Goal: Task Accomplishment & Management: Manage account settings

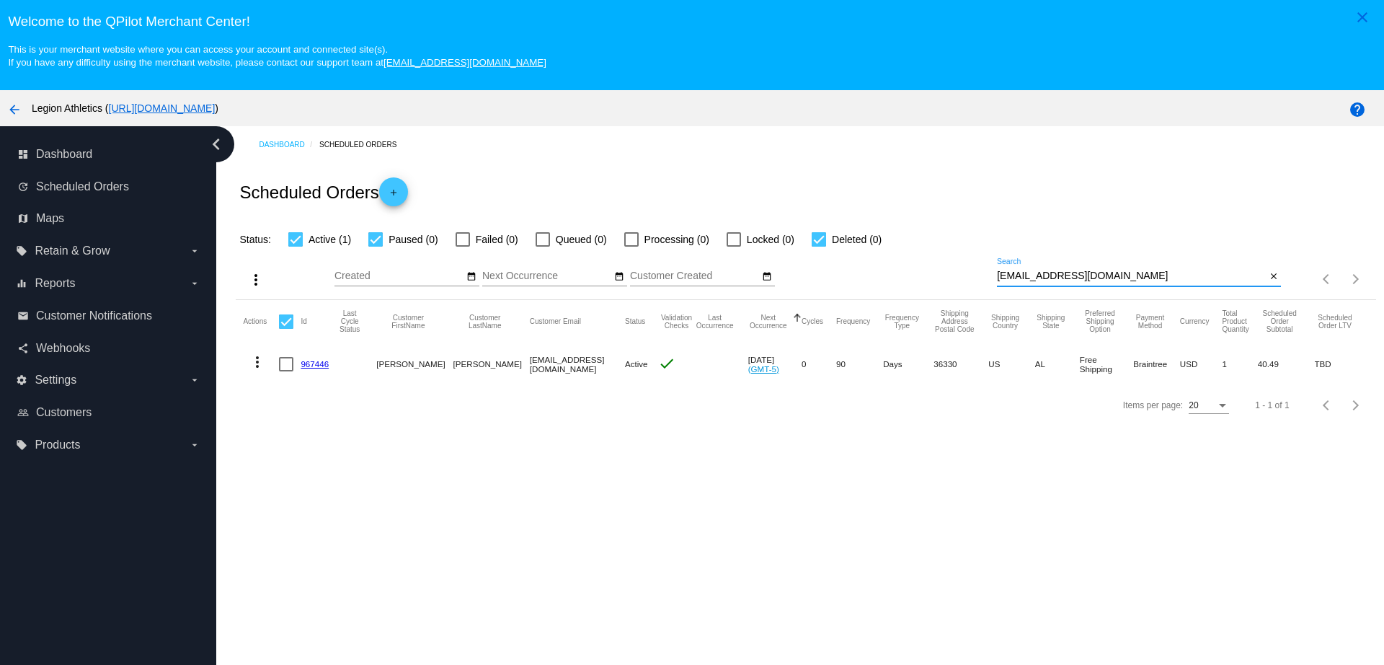
click at [980, 278] on div "more_vert Sep Jan Feb Mar Apr 1" at bounding box center [806, 273] width 1140 height 51
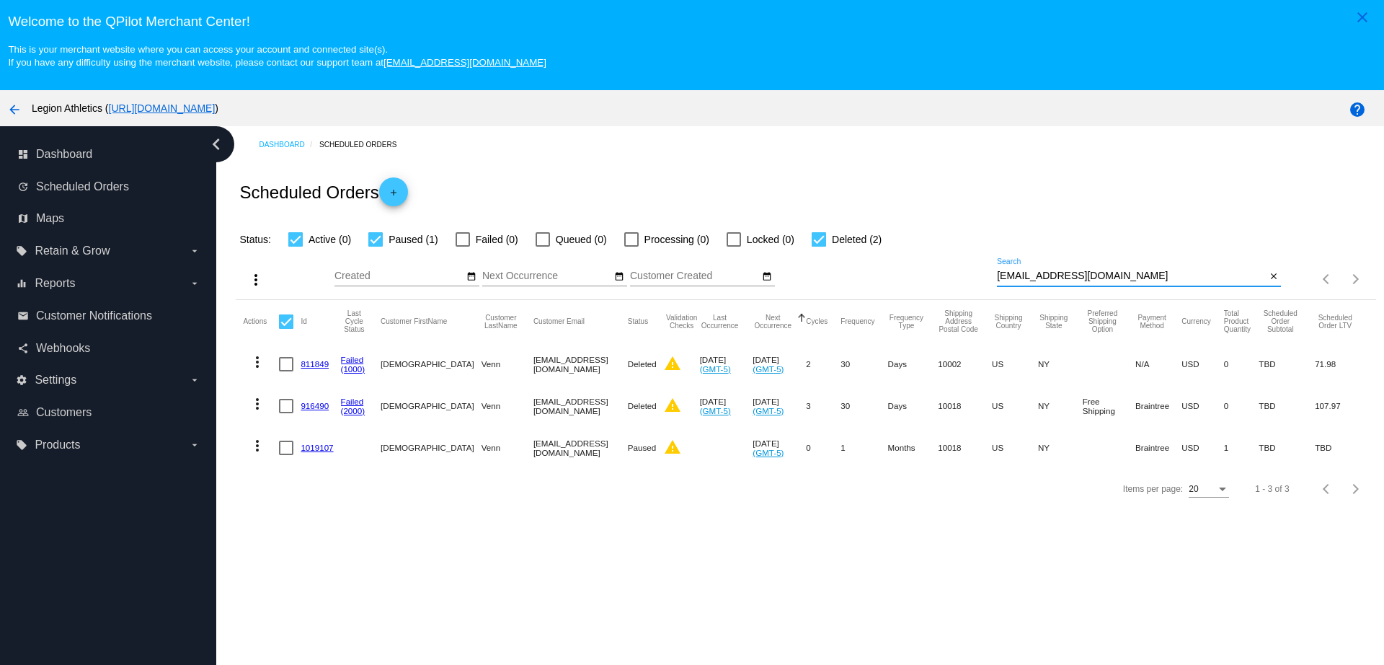
type input "xcristosx@yahoo.com"
click at [327, 449] on link "1019107" at bounding box center [317, 447] width 32 height 9
click at [309, 450] on link "1019107" at bounding box center [317, 447] width 32 height 9
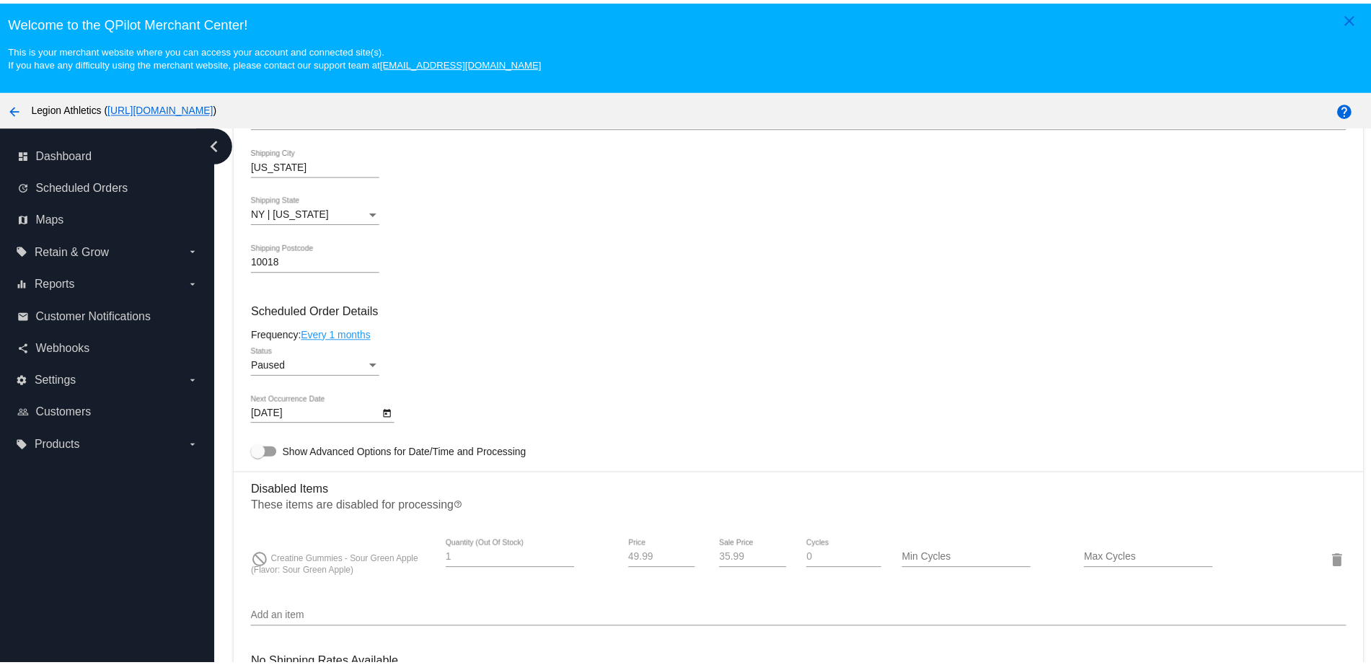
scroll to position [631, 0]
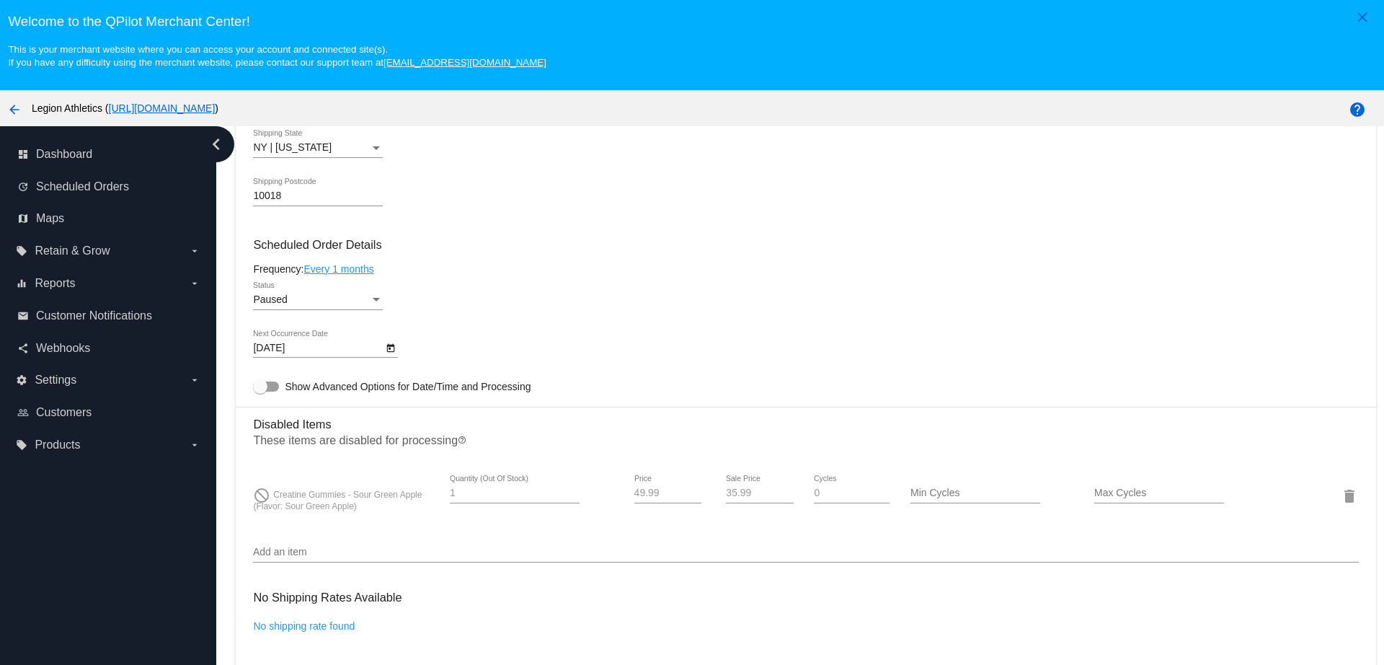
click at [367, 273] on link "Every 1 months" at bounding box center [339, 269] width 70 height 12
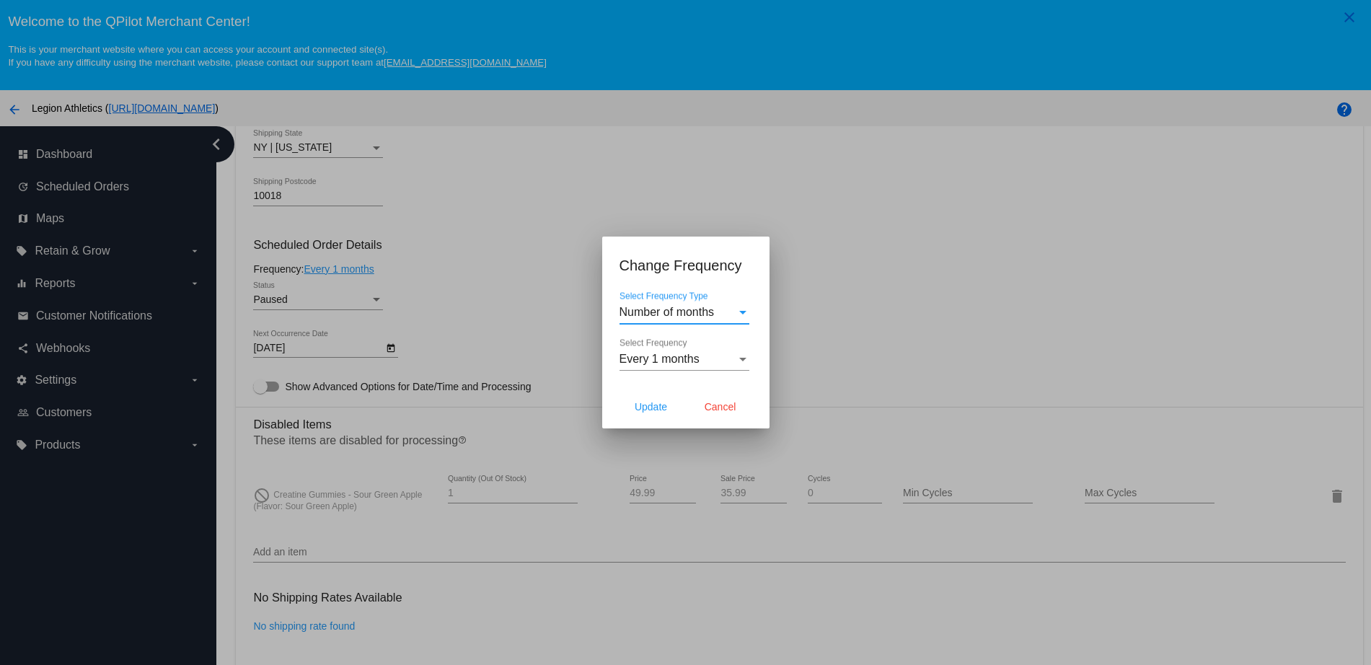
click at [699, 361] on div "Every 1 months" at bounding box center [677, 359] width 117 height 13
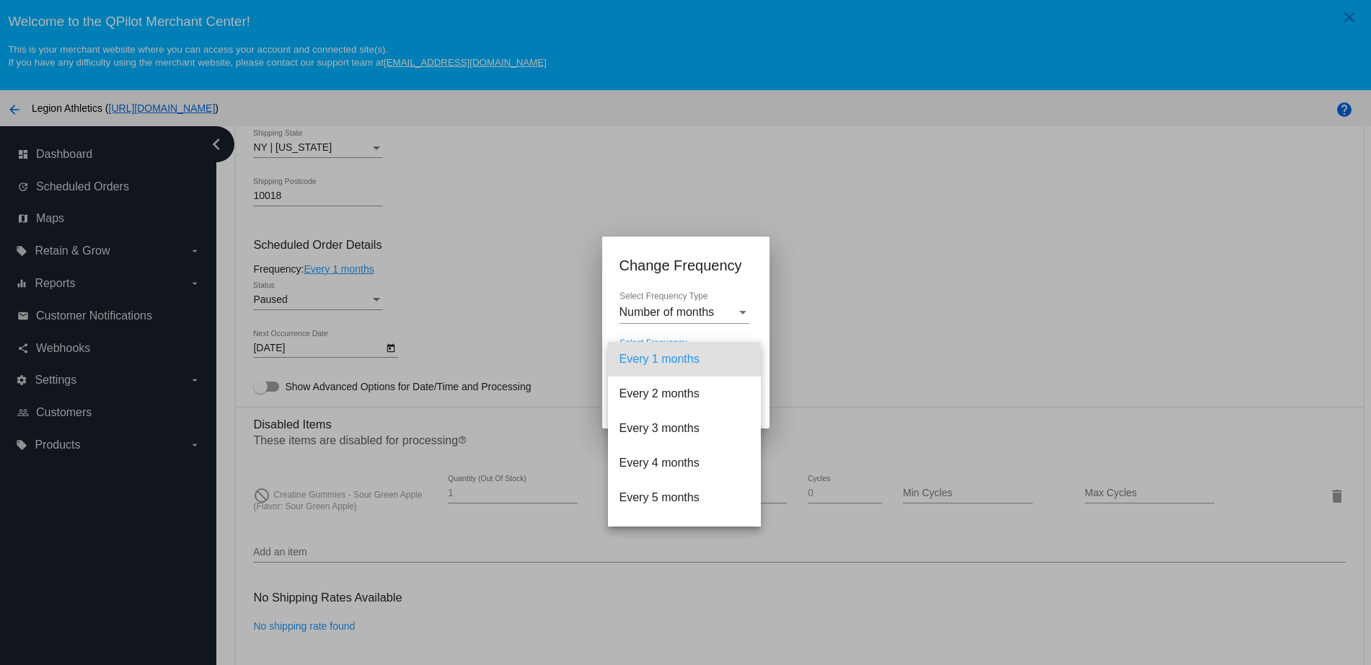
click at [699, 313] on div at bounding box center [685, 332] width 1371 height 665
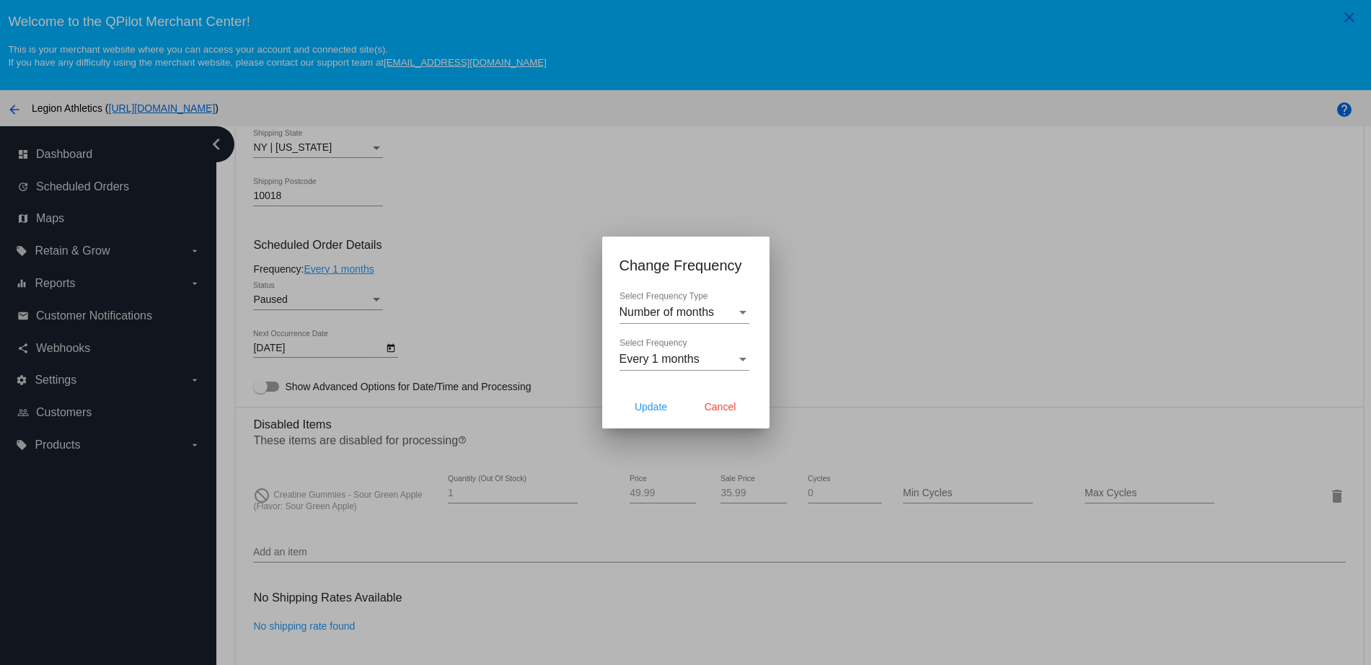
click at [699, 313] on span "Number of months" at bounding box center [666, 312] width 95 height 12
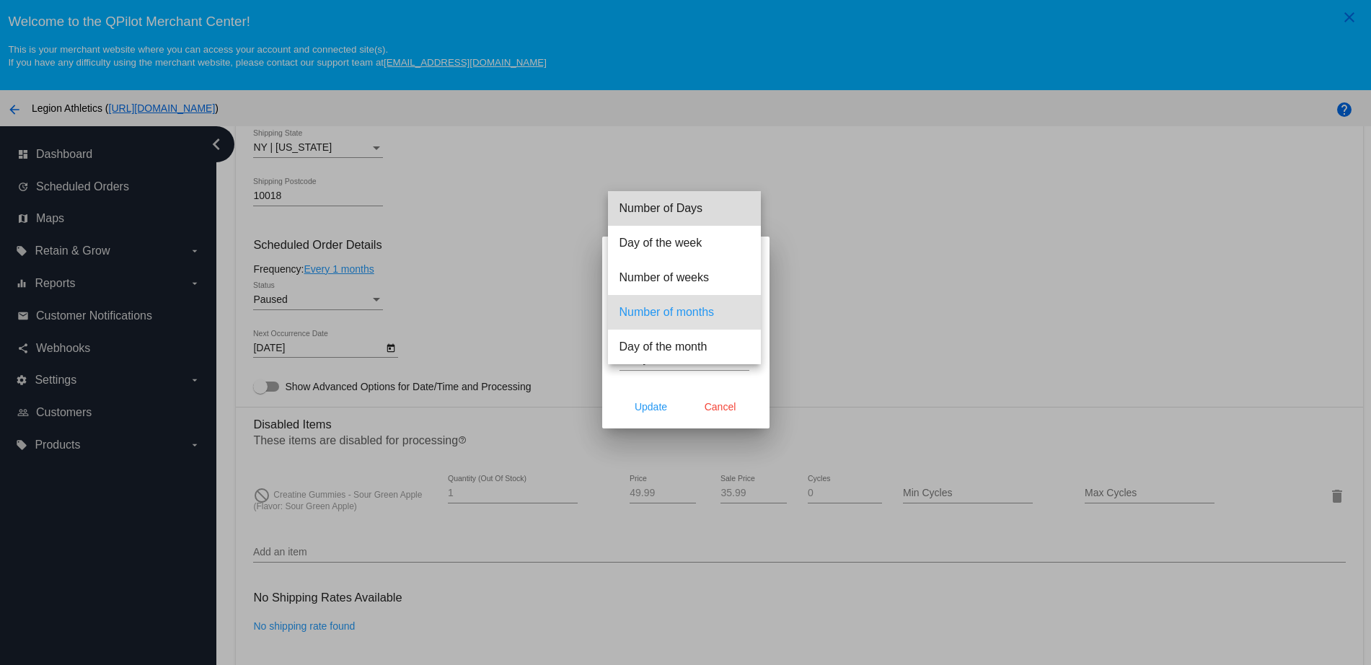
click at [694, 208] on span "Number of Days" at bounding box center [684, 208] width 130 height 35
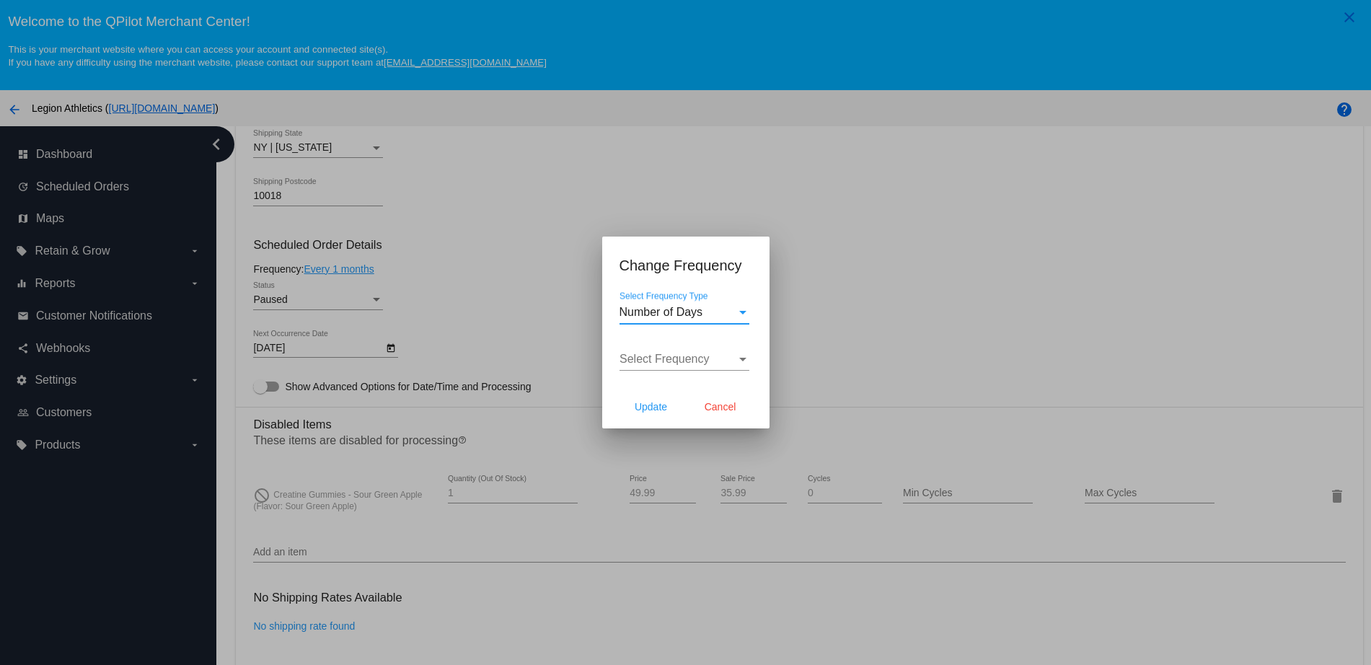
click at [686, 362] on span "Select Frequency" at bounding box center [664, 359] width 90 height 12
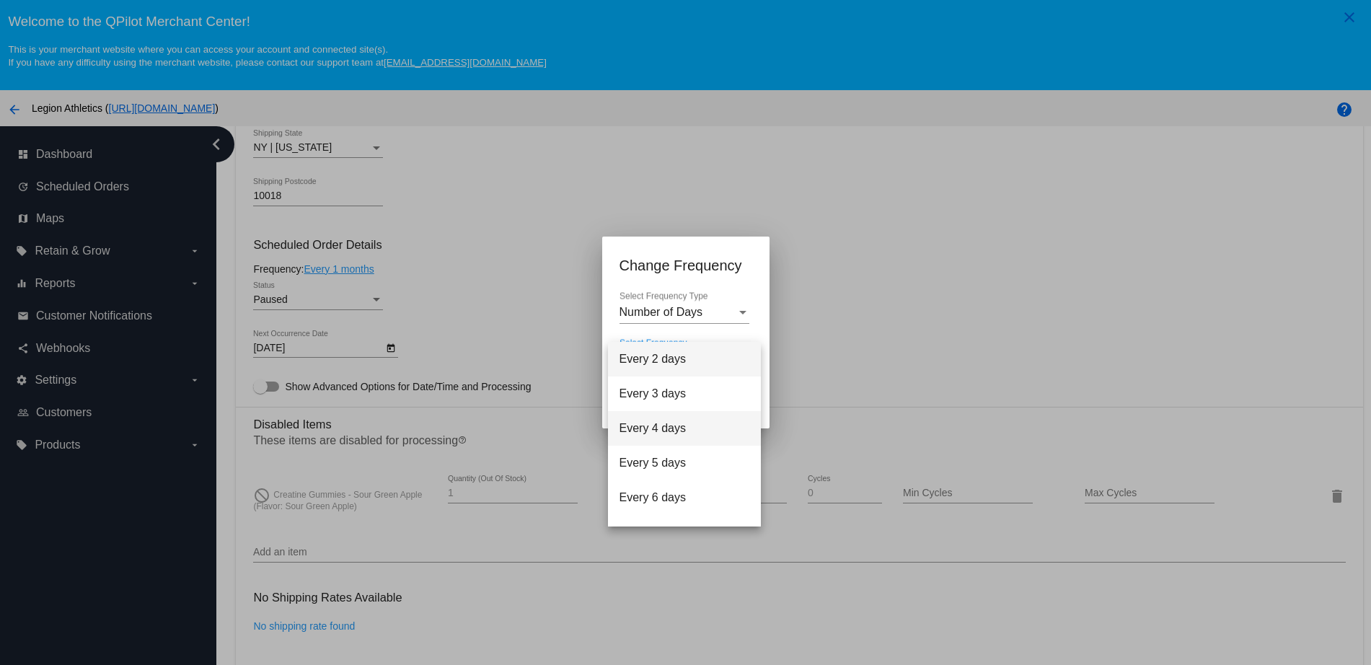
scroll to position [58, 0]
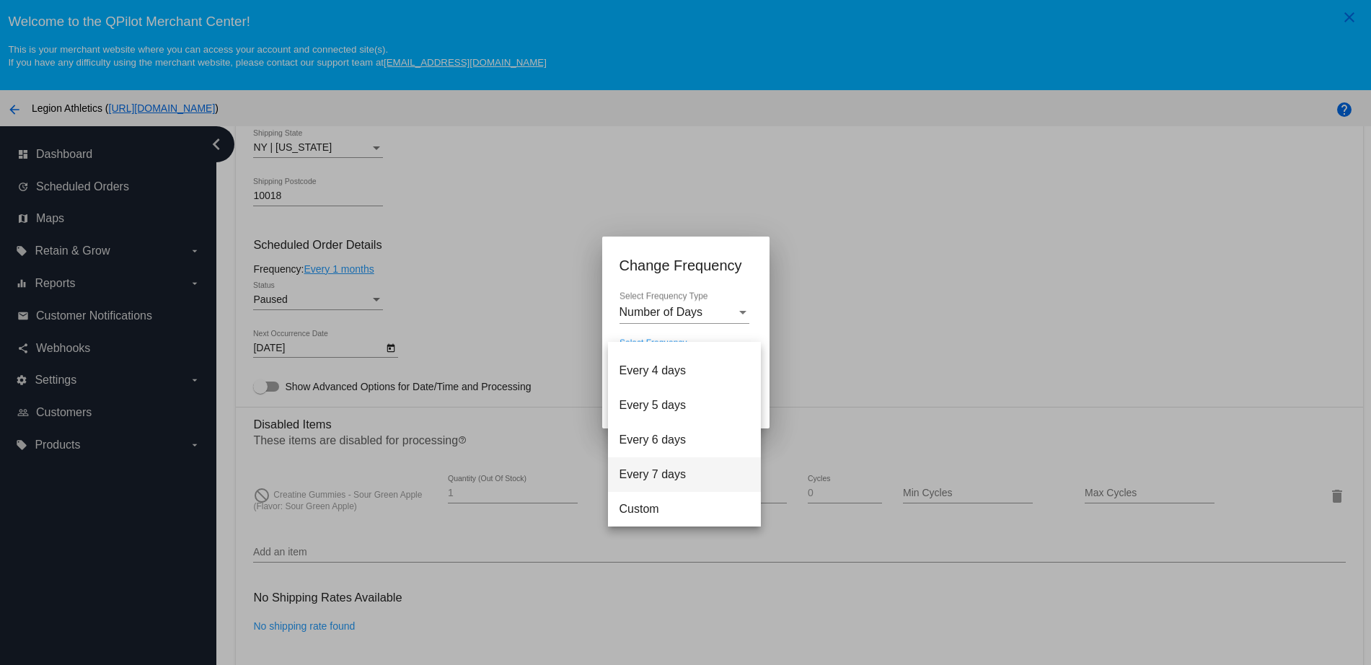
click at [686, 489] on span "Every 7 days" at bounding box center [684, 474] width 130 height 35
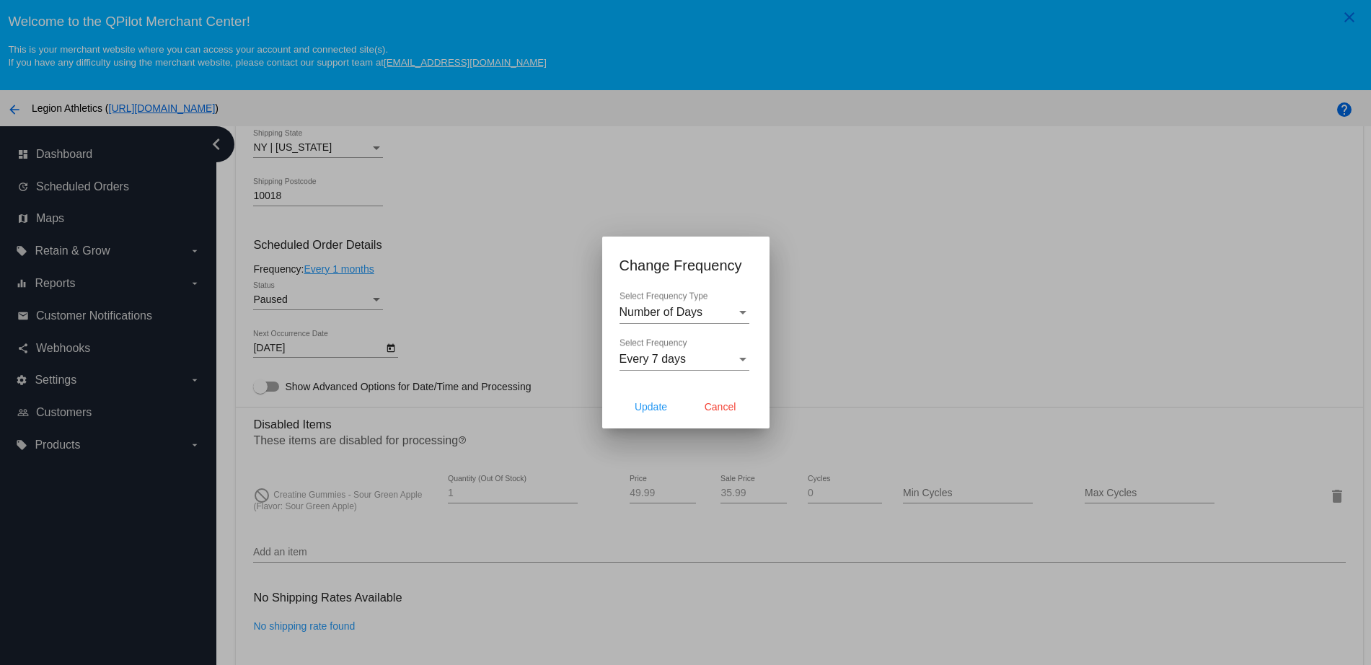
click at [692, 348] on div "Every 7 days Select Frequency" at bounding box center [684, 354] width 130 height 32
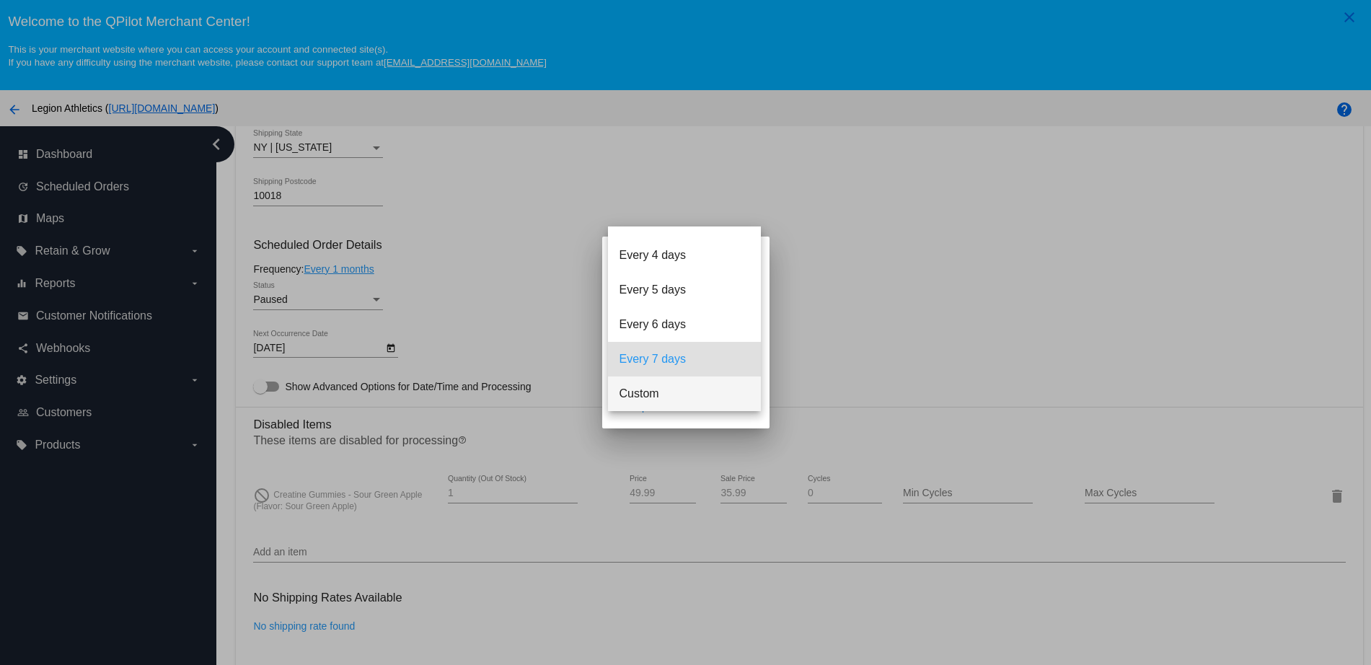
click at [697, 391] on span "Custom" at bounding box center [684, 393] width 130 height 35
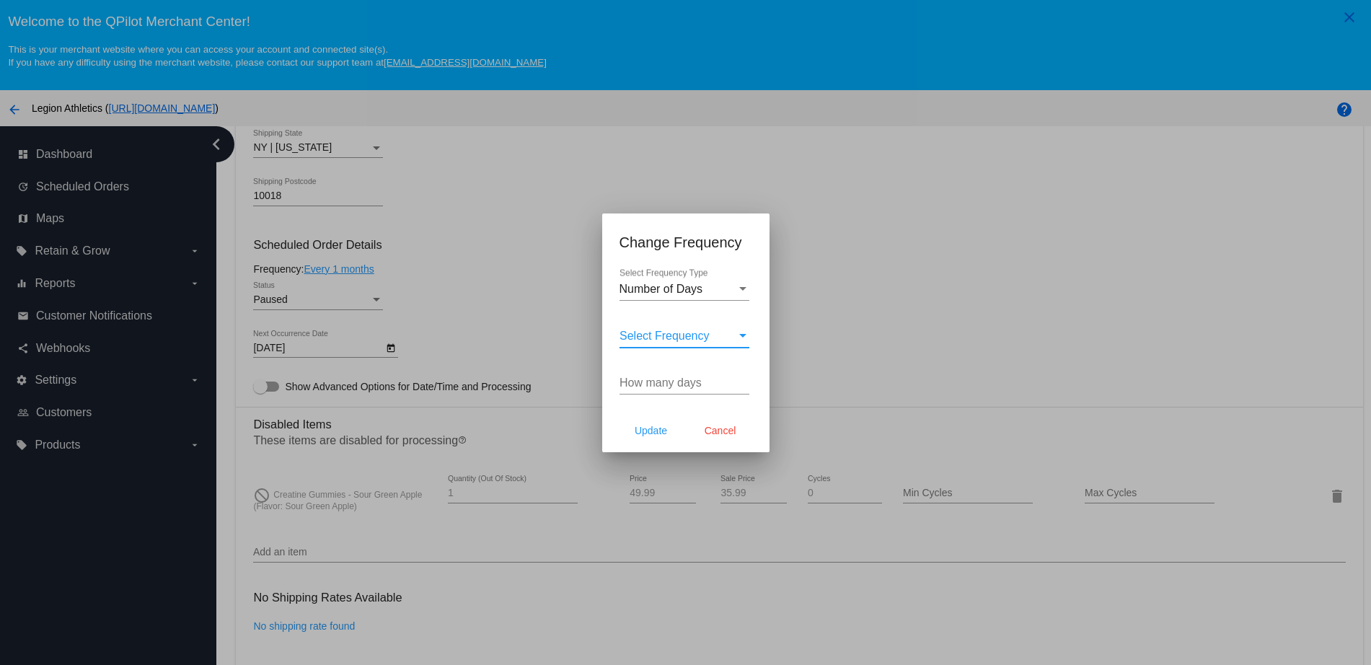
click at [671, 374] on div "How many days" at bounding box center [684, 378] width 130 height 32
type input "30"
click at [665, 426] on span "Update" at bounding box center [651, 431] width 32 height 12
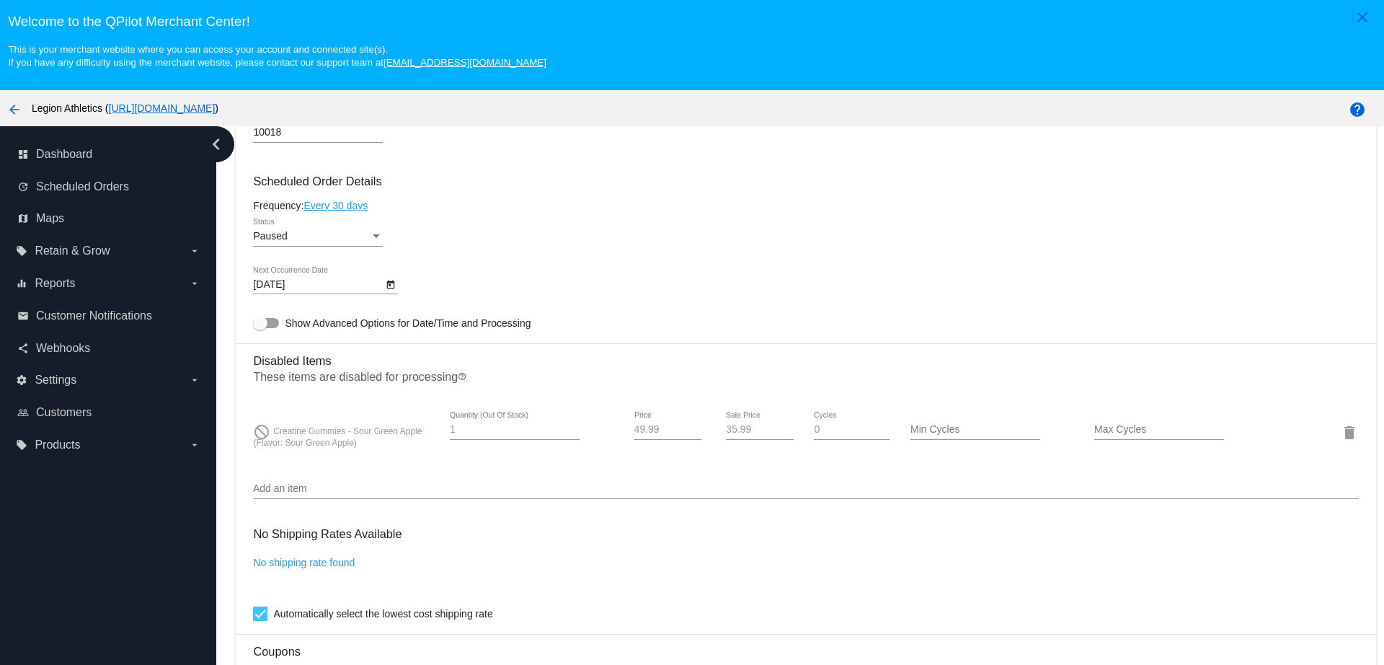
scroll to position [721, 0]
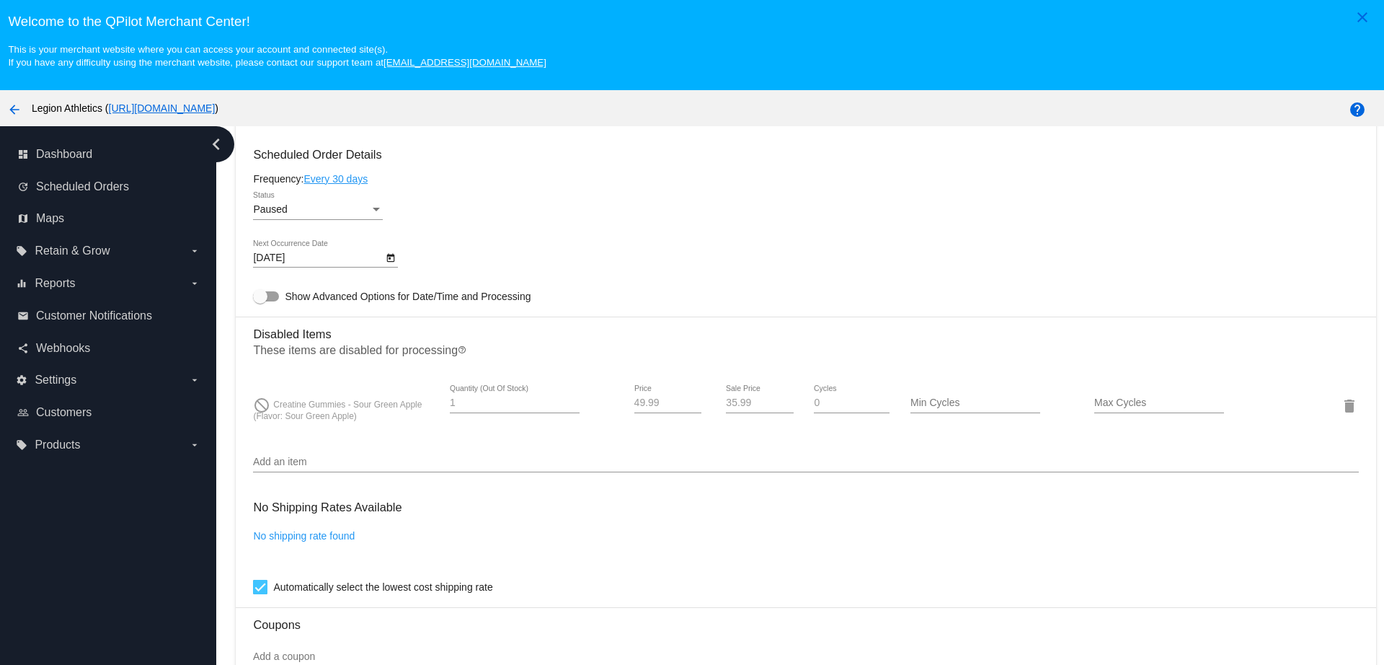
type input "10/11/2025"
click at [397, 459] on input "Add an item" at bounding box center [805, 462] width 1105 height 12
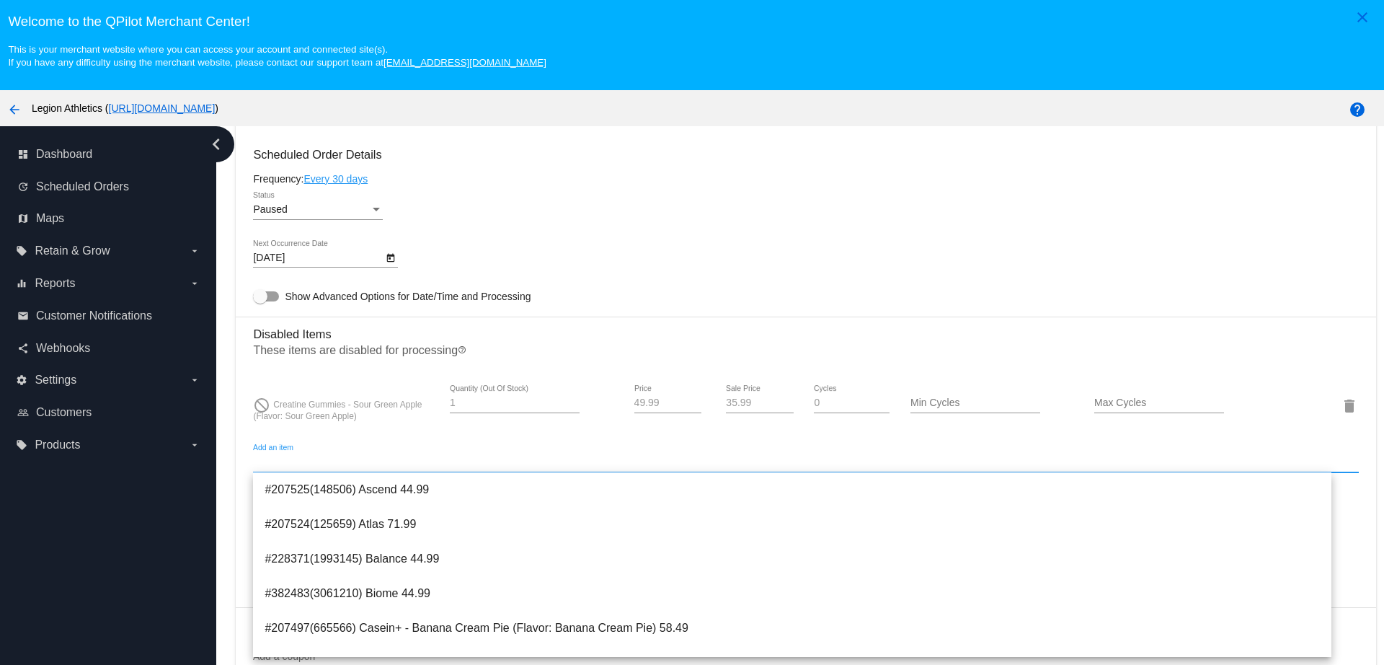
scroll to position [811, 0]
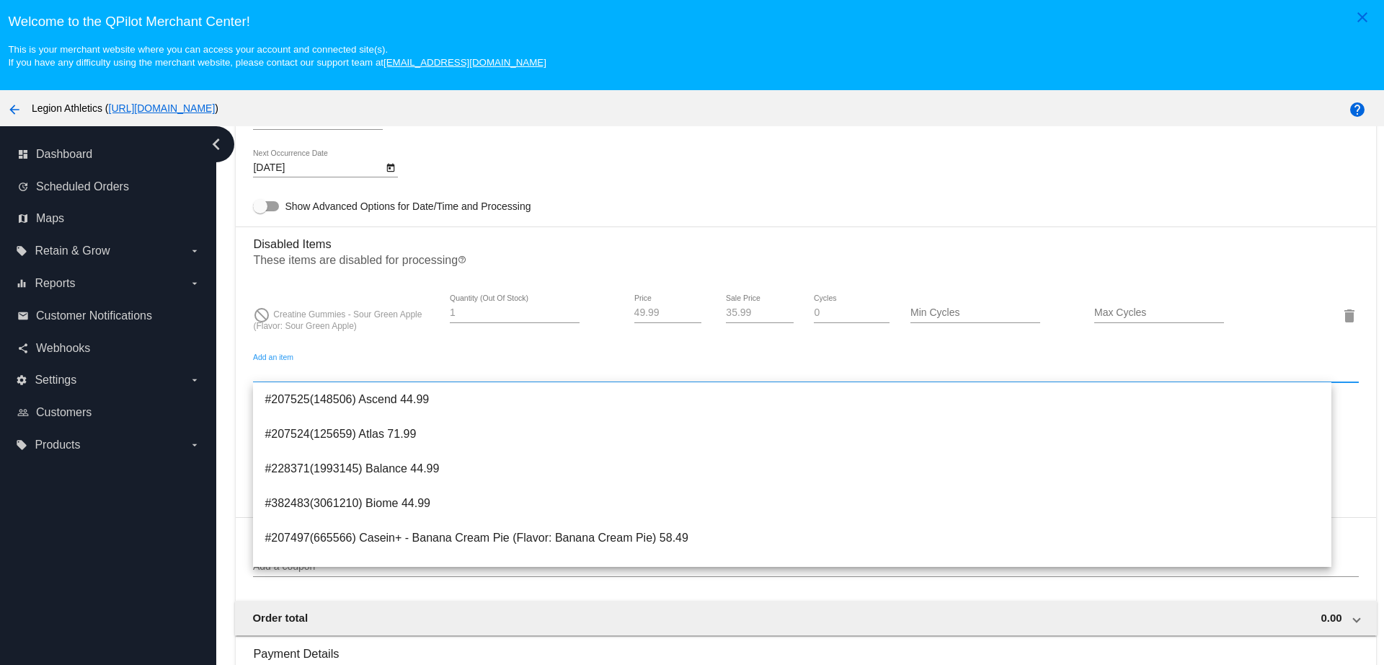
click at [381, 371] on input "Add an item" at bounding box center [805, 372] width 1105 height 12
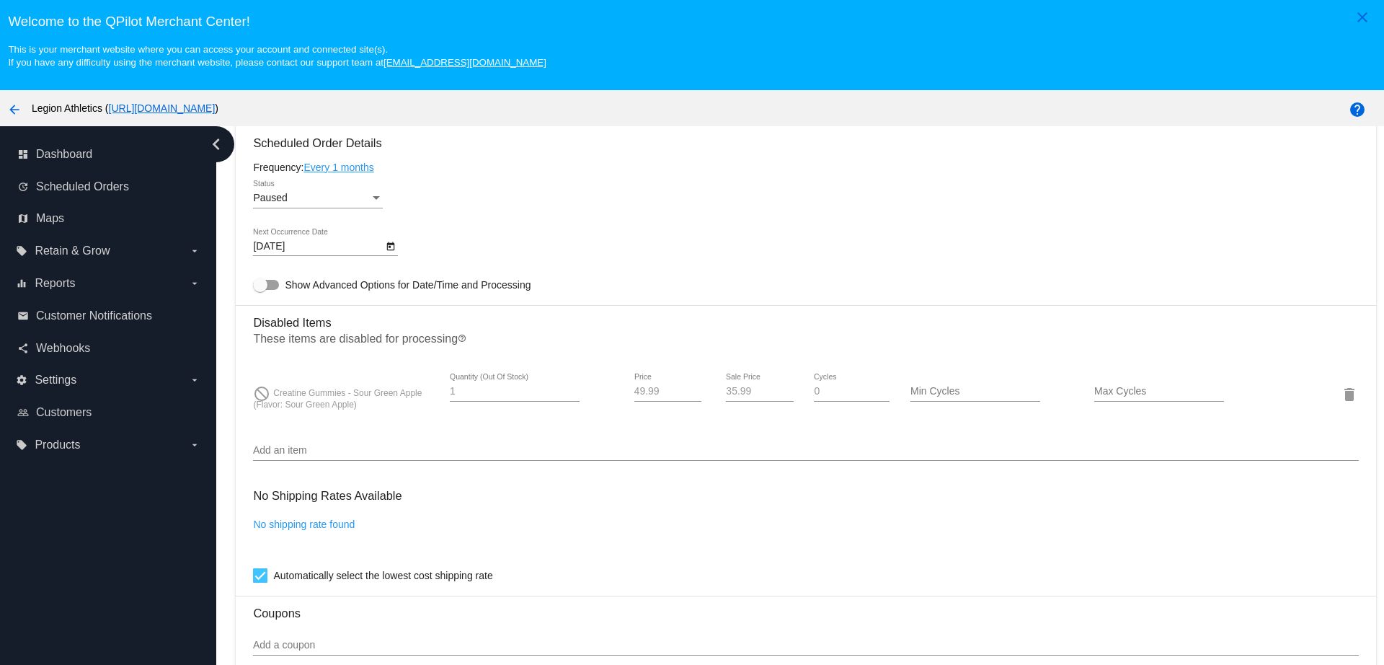
scroll to position [721, 0]
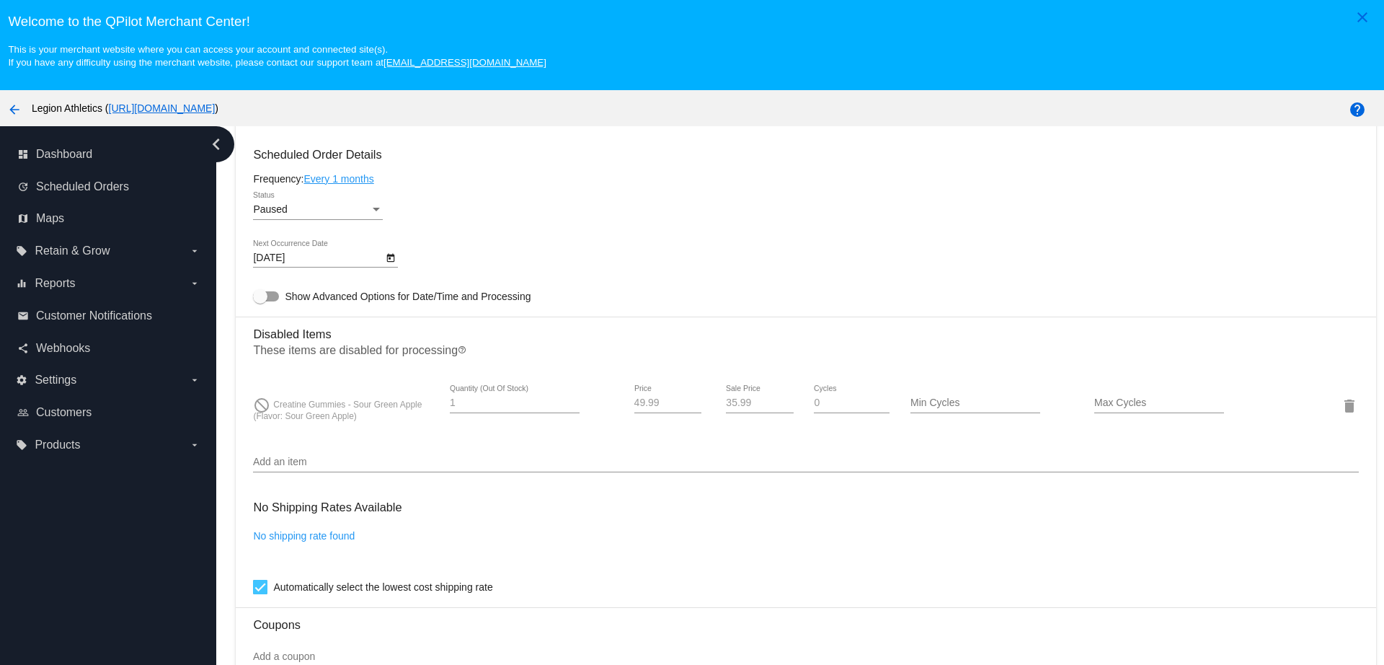
click at [337, 454] on div "Add an item" at bounding box center [805, 458] width 1105 height 28
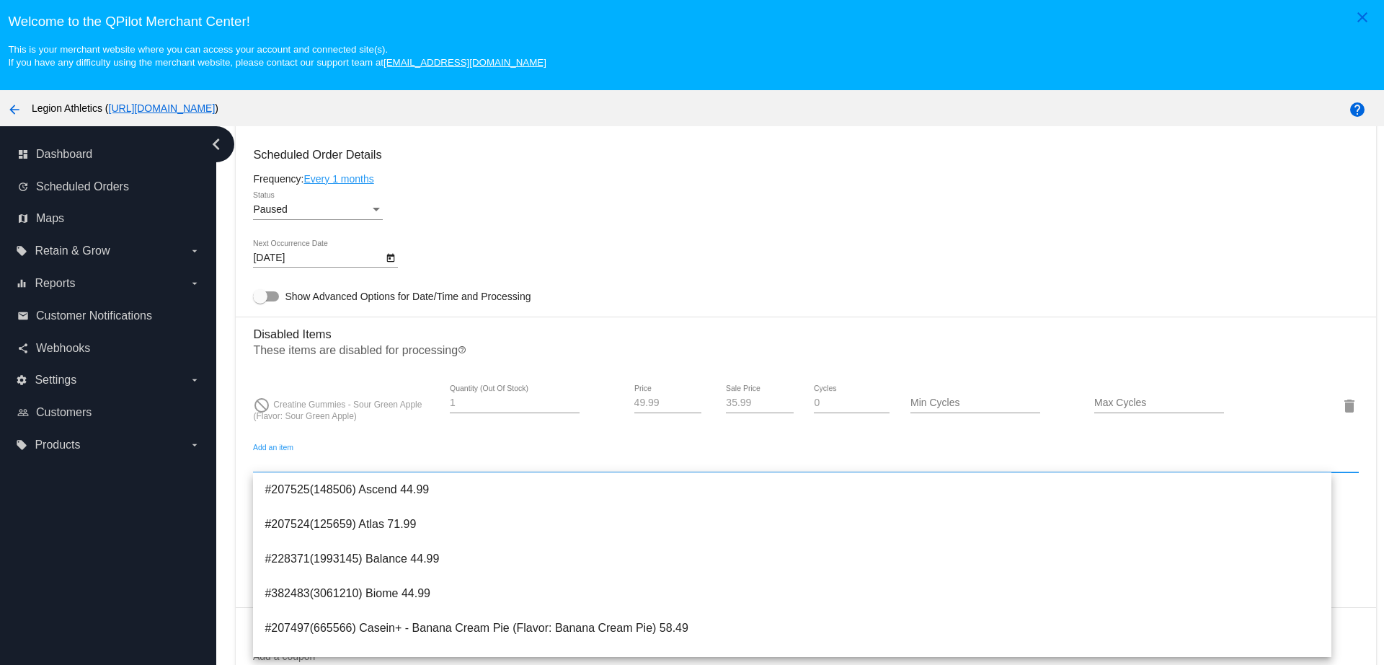
paste input "4499324"
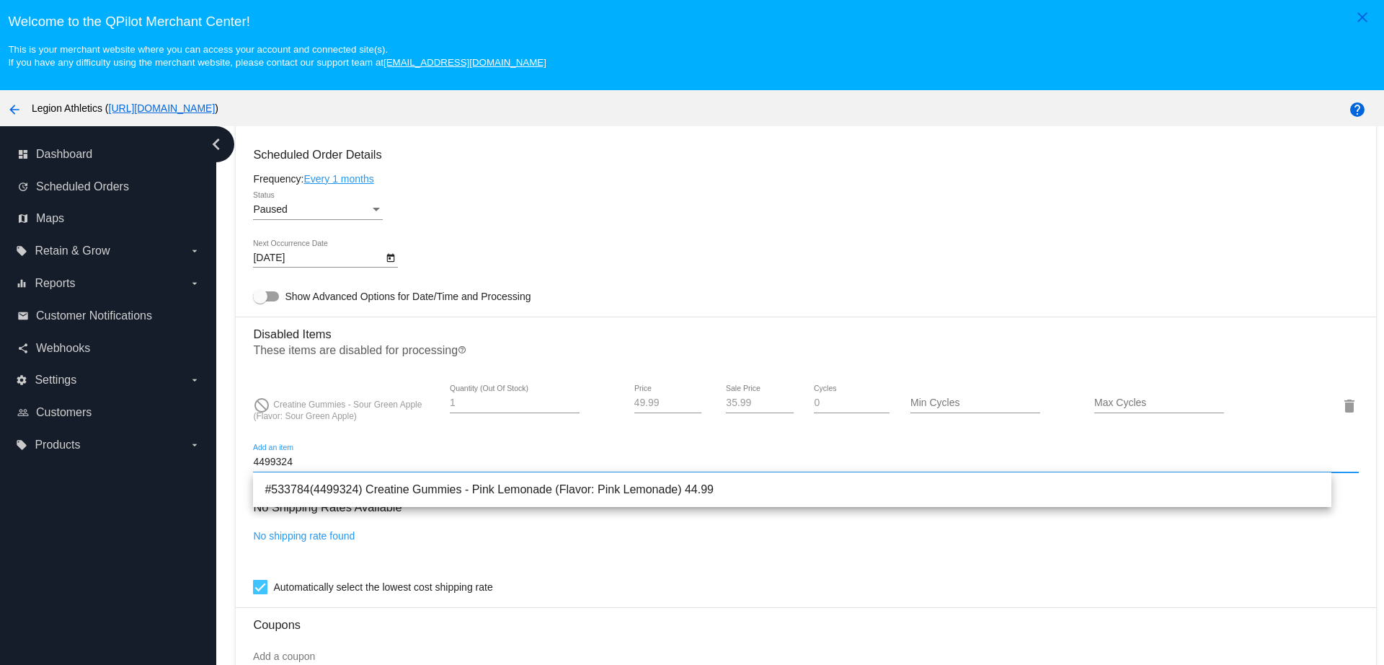
type input "4499324"
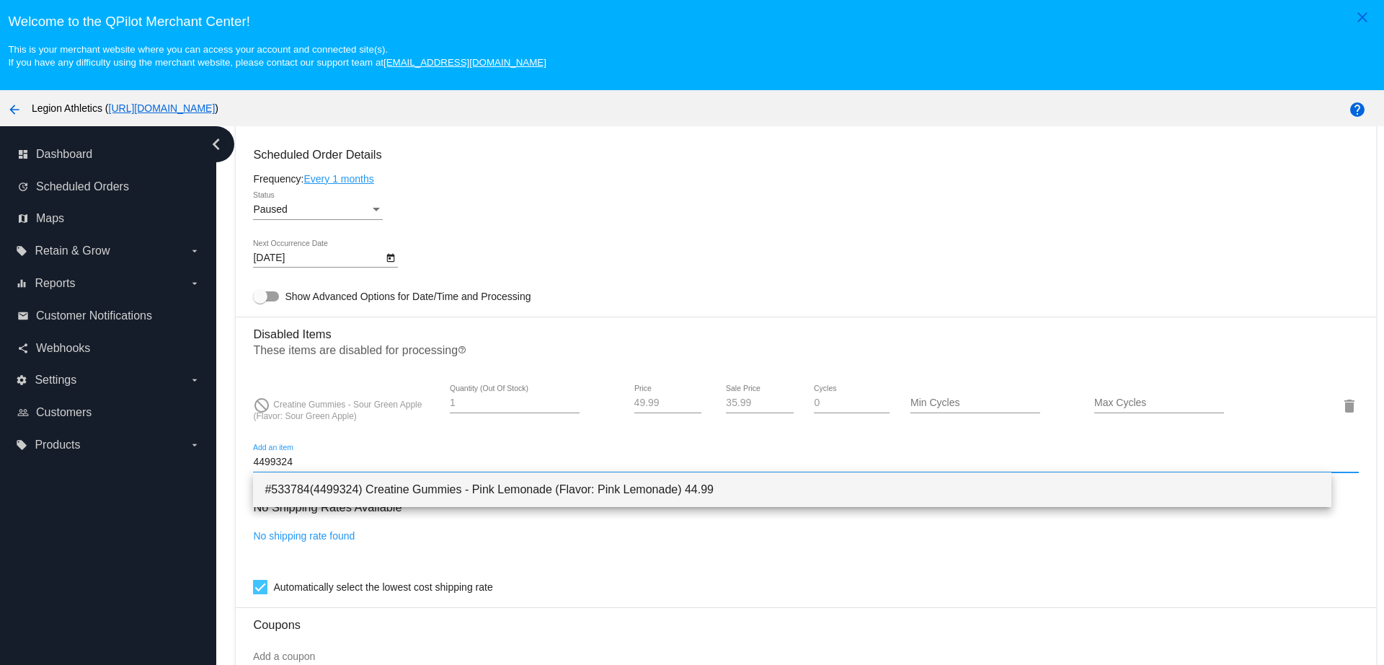
click at [377, 486] on span "#533784(4499324) Creatine Gummies - Pink Lemonade (Flavor: Pink Lemonade) 44.99" at bounding box center [792, 489] width 1055 height 35
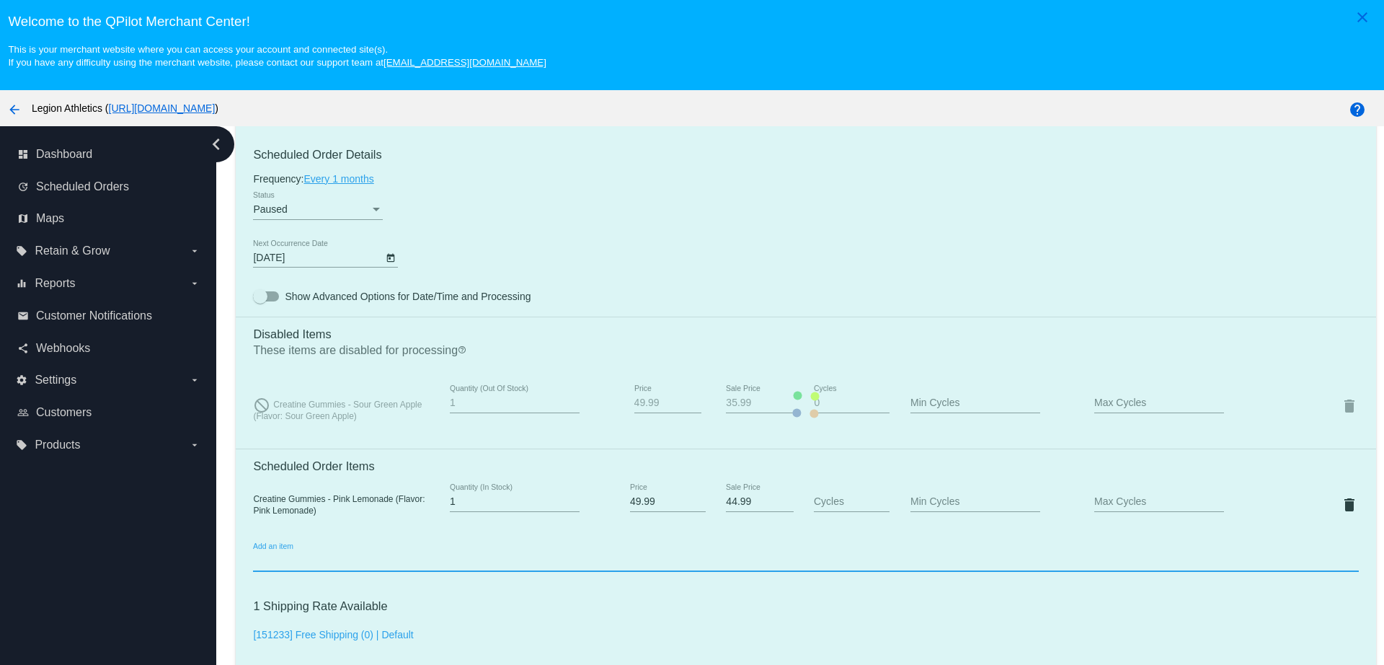
scroll to position [811, 0]
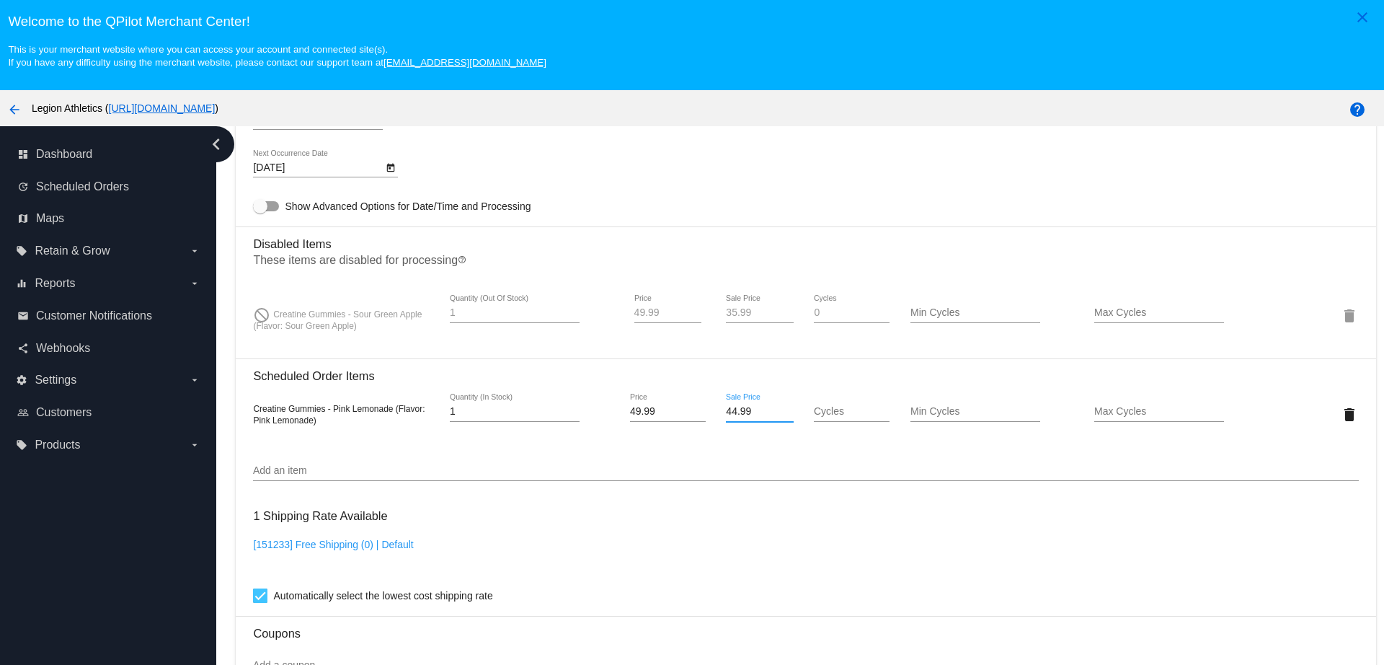
drag, startPoint x: 726, startPoint y: 411, endPoint x: 705, endPoint y: 411, distance: 20.9
click at [714, 411] on div "44.99 Sale Price" at bounding box center [760, 414] width 92 height 41
type input "35.99"
click at [762, 454] on mat-card "Customer 5640279: [PERSON_NAME] [EMAIL_ADDRESS][DOMAIN_NAME] Customer Shipping …" at bounding box center [806, 314] width 1140 height 1573
click at [1341, 314] on mat-icon "delete" at bounding box center [1349, 315] width 17 height 17
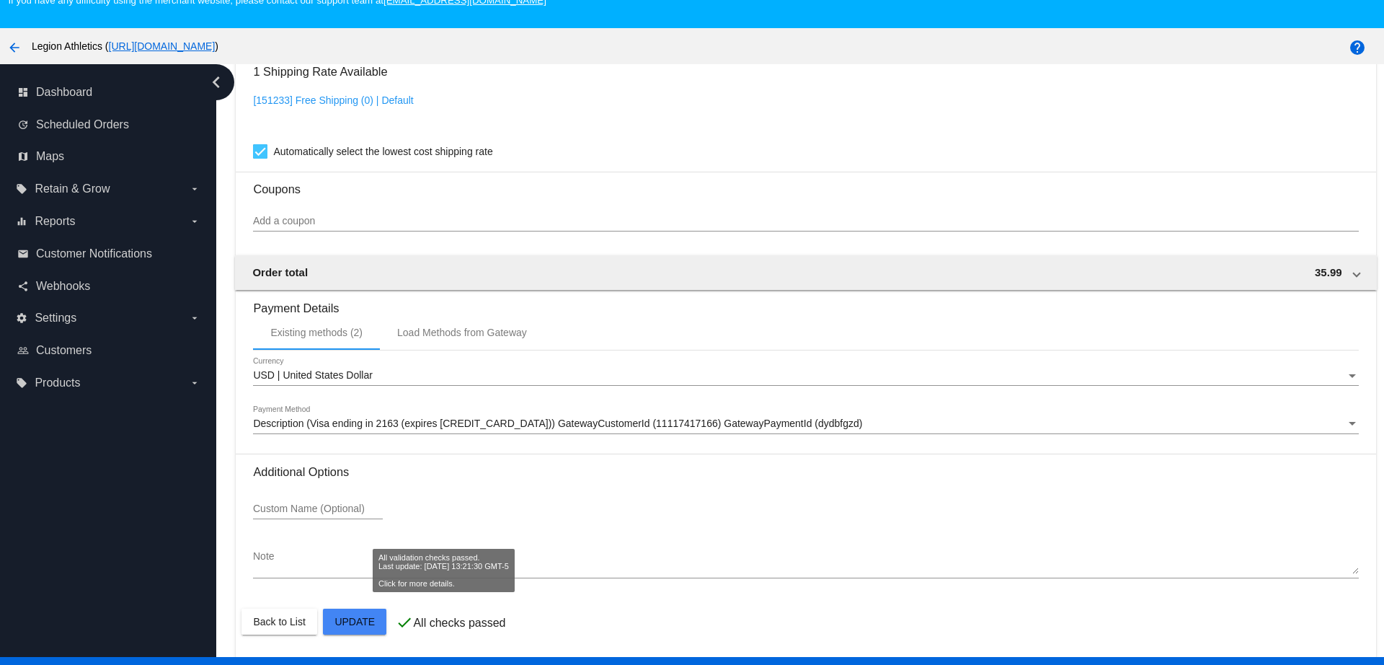
scroll to position [90, 0]
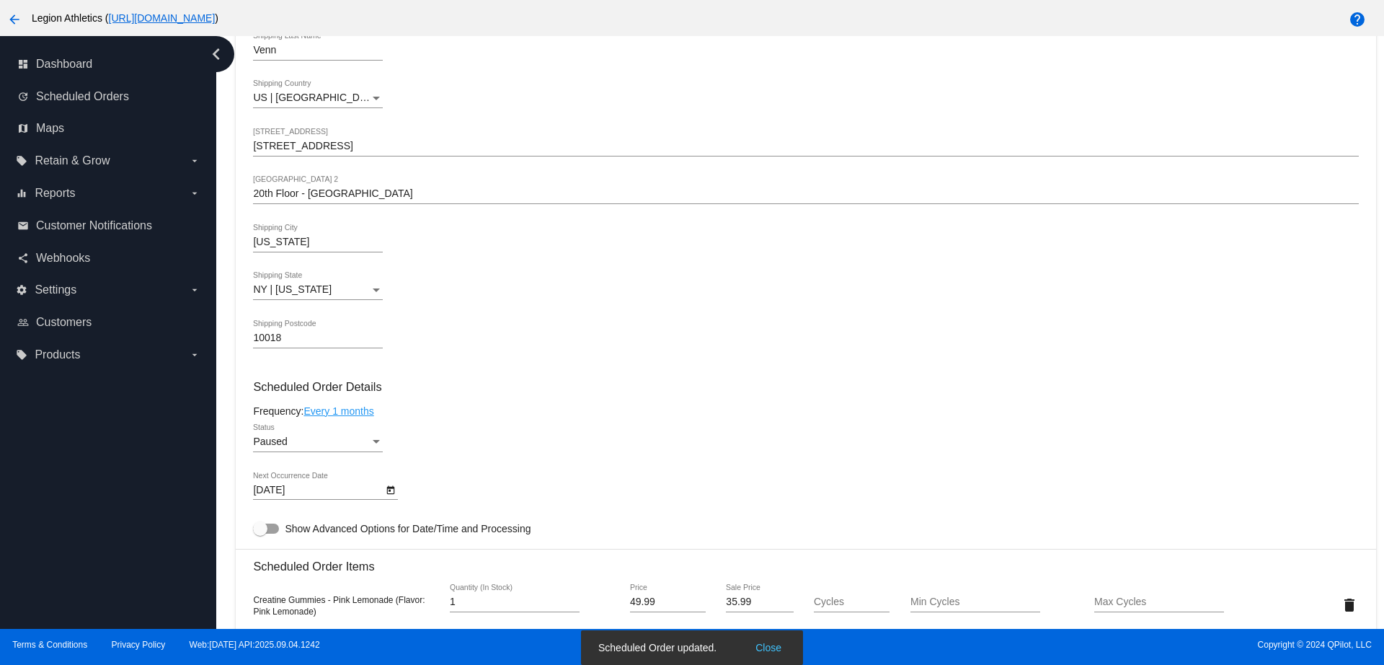
scroll to position [430, 0]
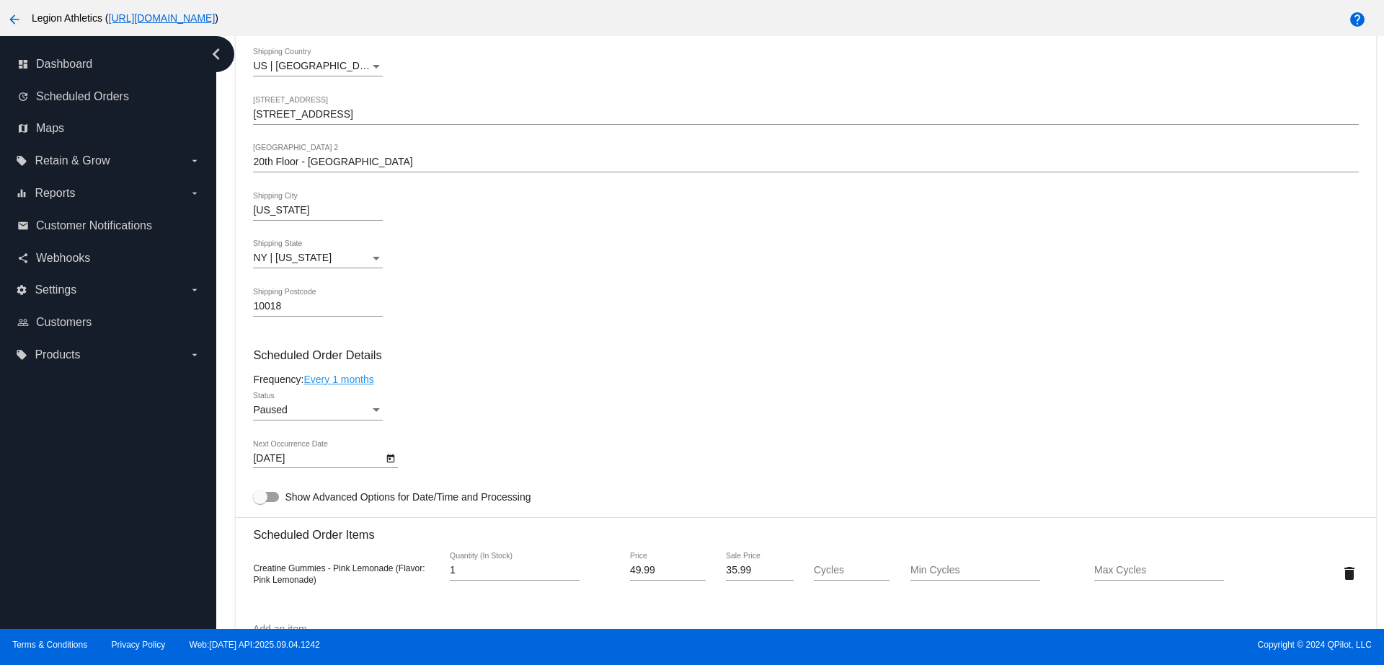
click at [371, 411] on div "Status" at bounding box center [376, 411] width 13 height 12
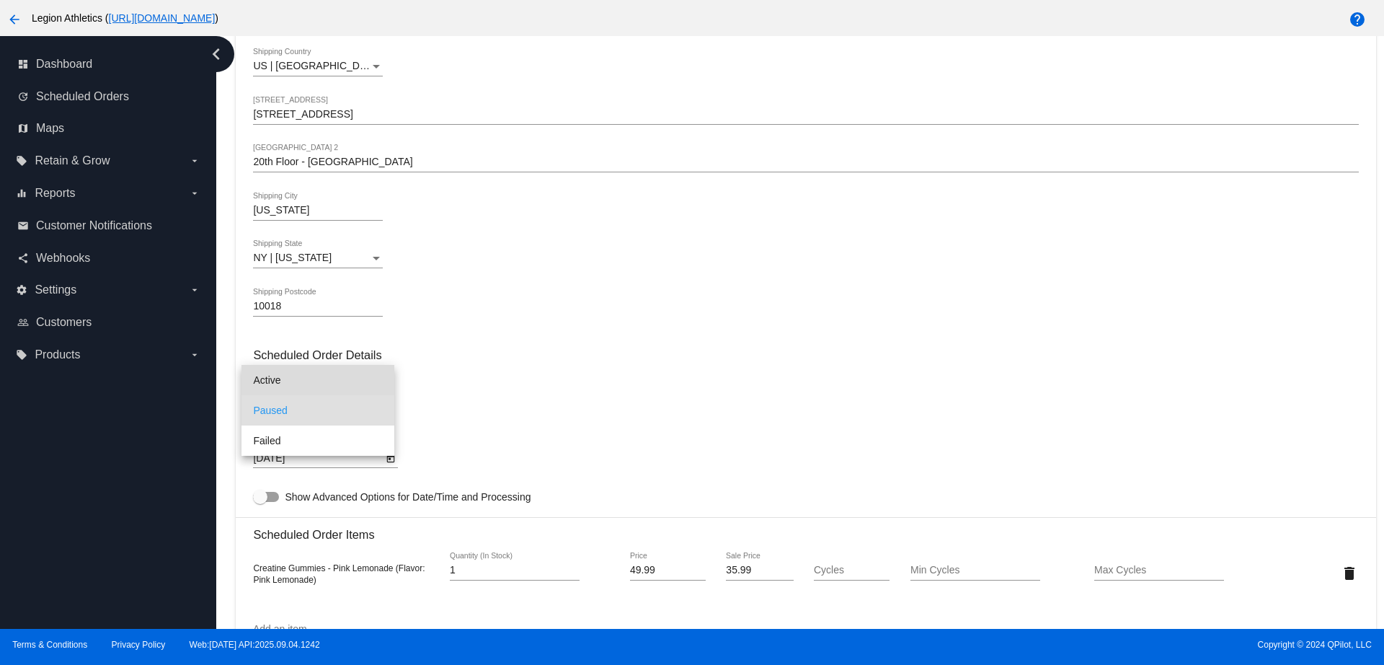
click at [348, 370] on span "Active" at bounding box center [318, 380] width 130 height 30
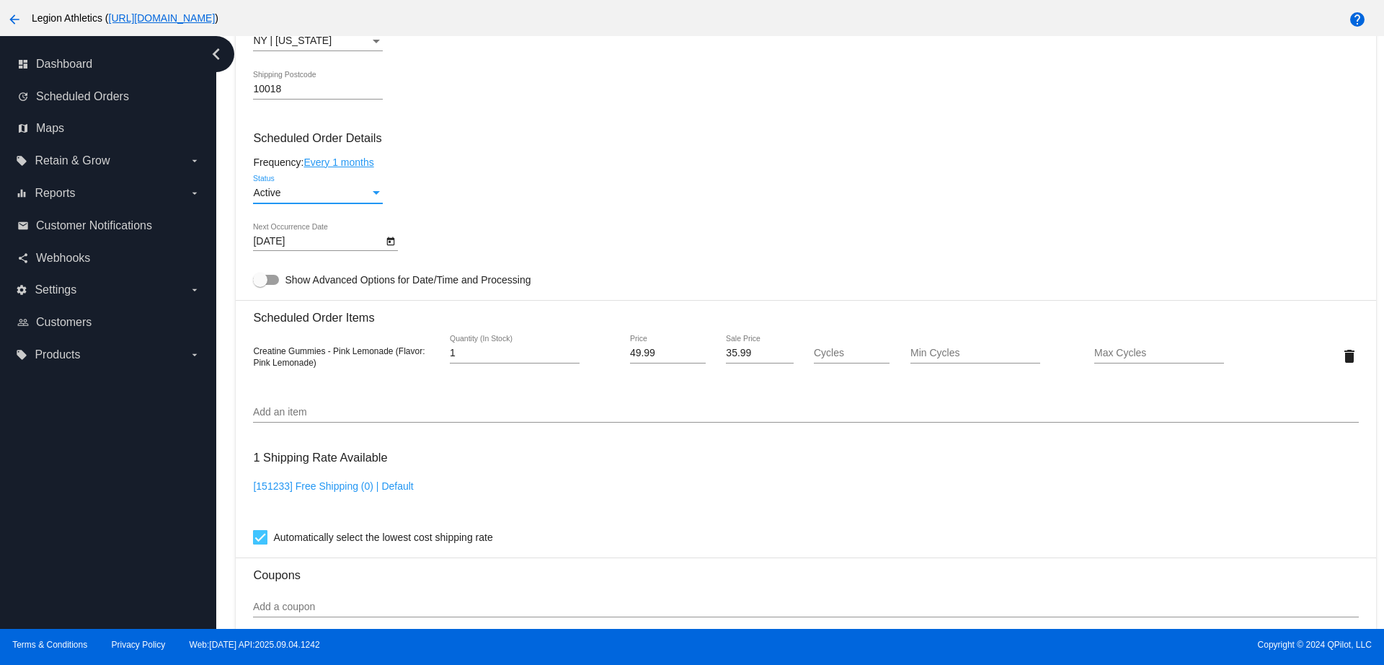
scroll to position [1061, 0]
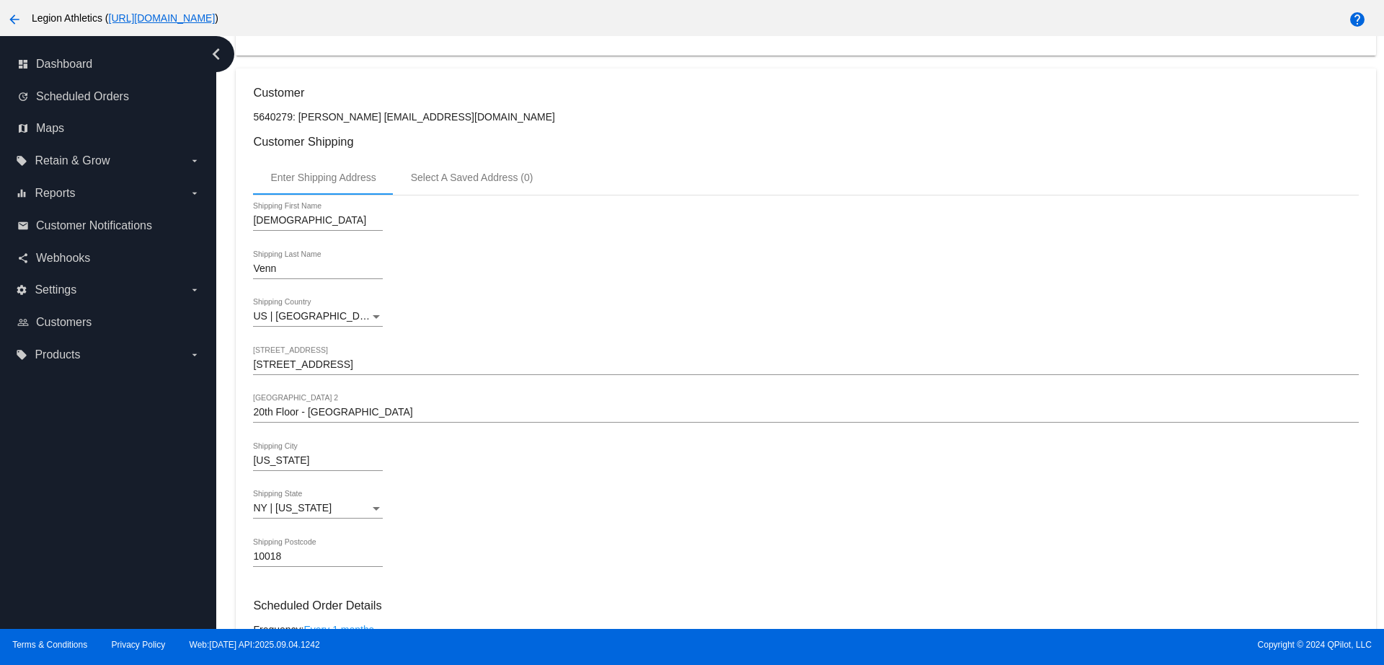
scroll to position [270, 0]
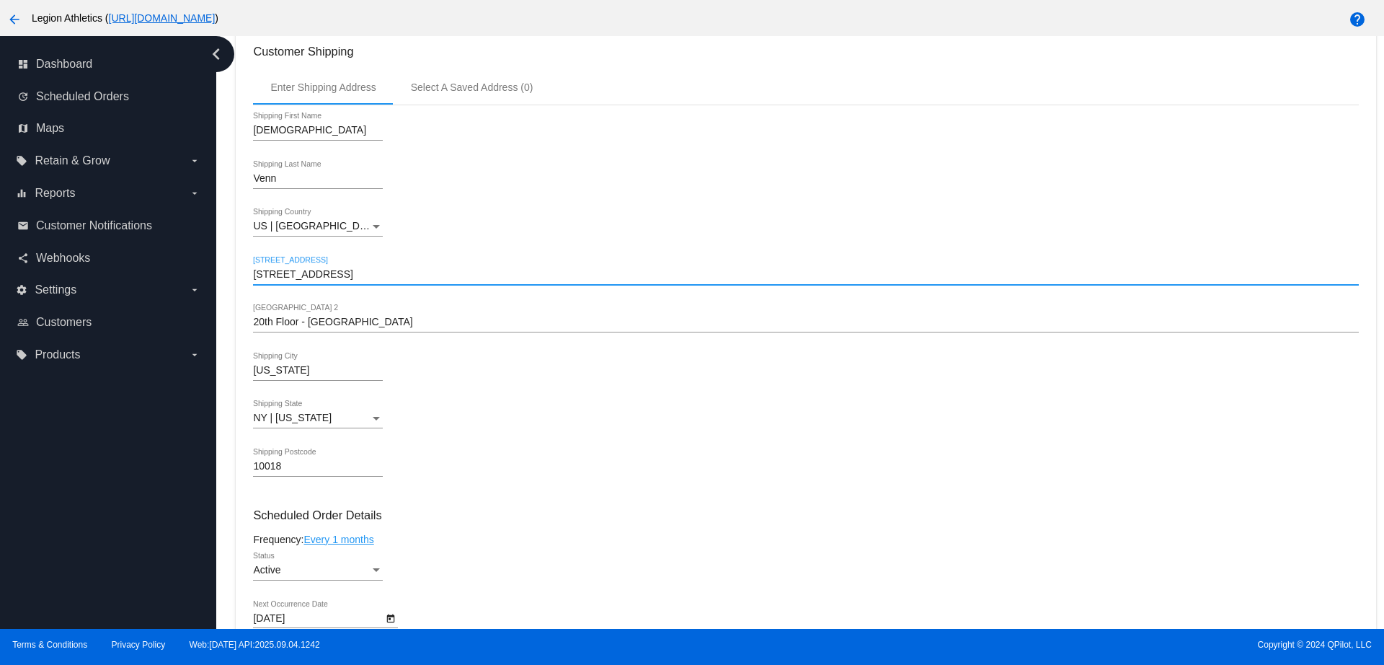
drag, startPoint x: 250, startPoint y: 273, endPoint x: 228, endPoint y: 270, distance: 22.5
click at [228, 270] on div "Dashboard Scheduled Orders arrow_back Scheduled Order #1019107 Active more_vert…" at bounding box center [806, 593] width 1157 height 1654
paste input "[STREET_ADDRESS]"
type input "[STREET_ADDRESS]"
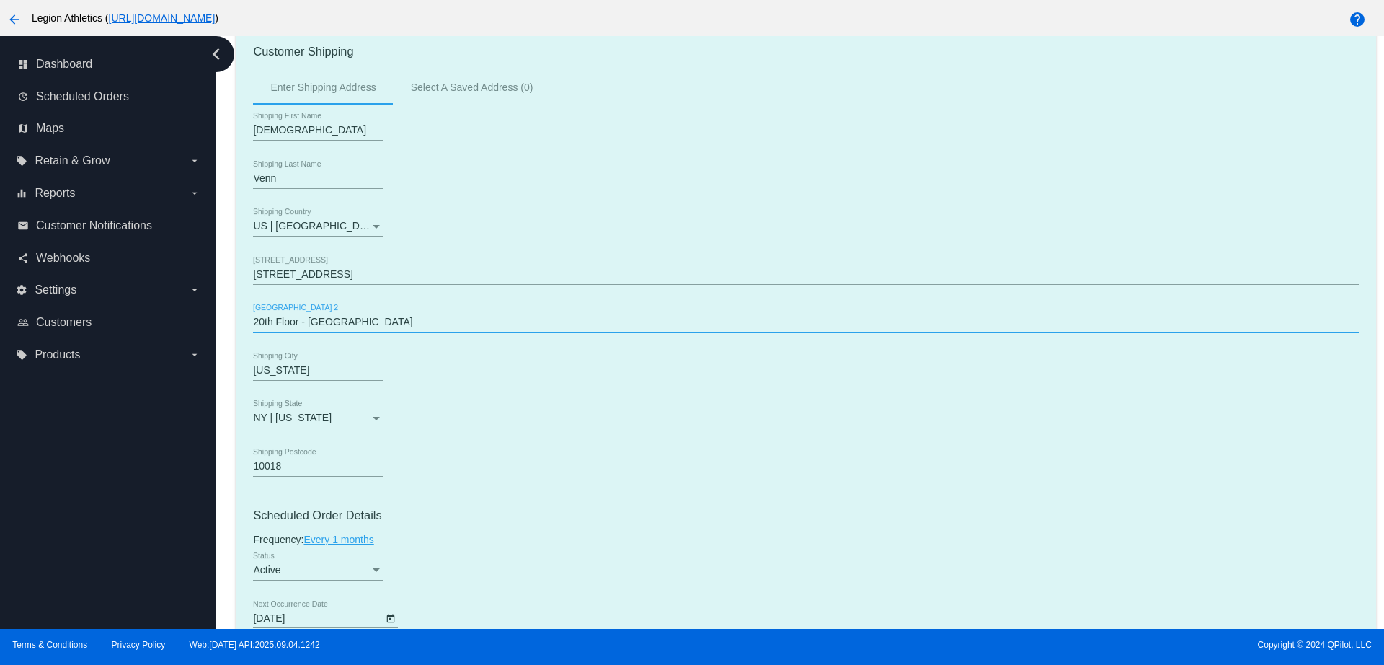
drag, startPoint x: 371, startPoint y: 317, endPoint x: 247, endPoint y: 320, distance: 124.1
paste input "Apt 1B"
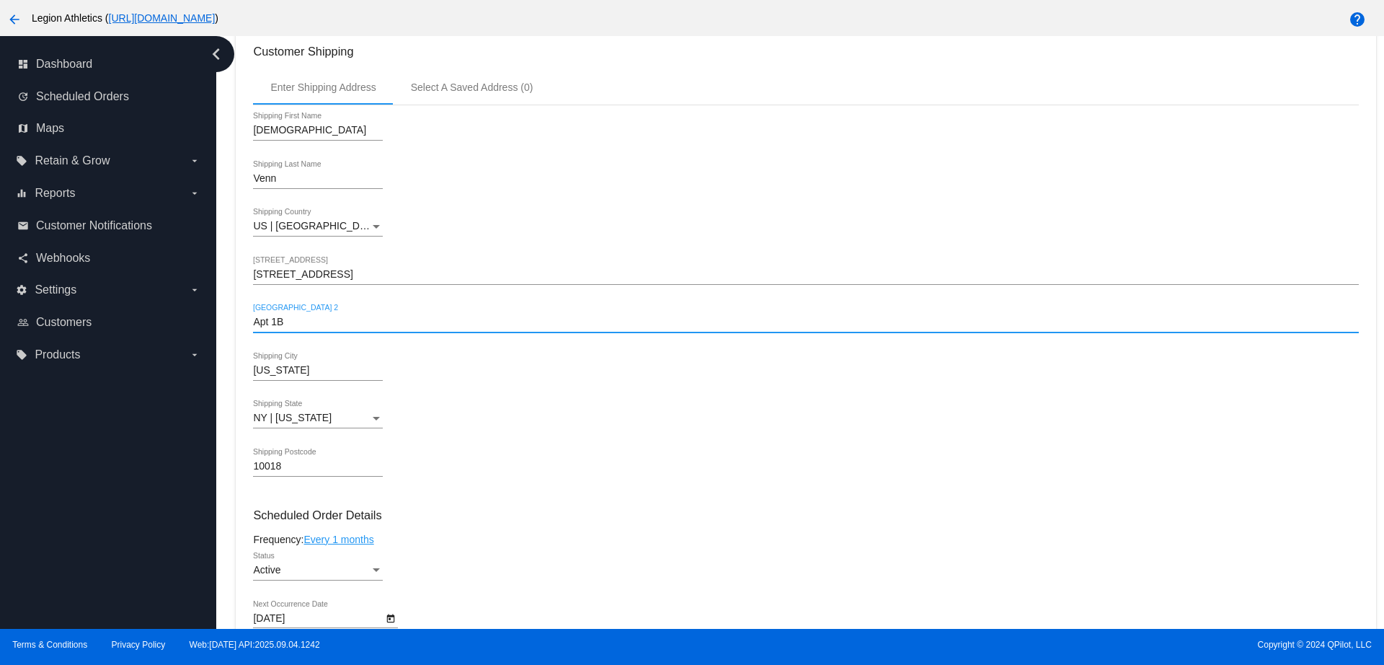
type input "Apt 1B"
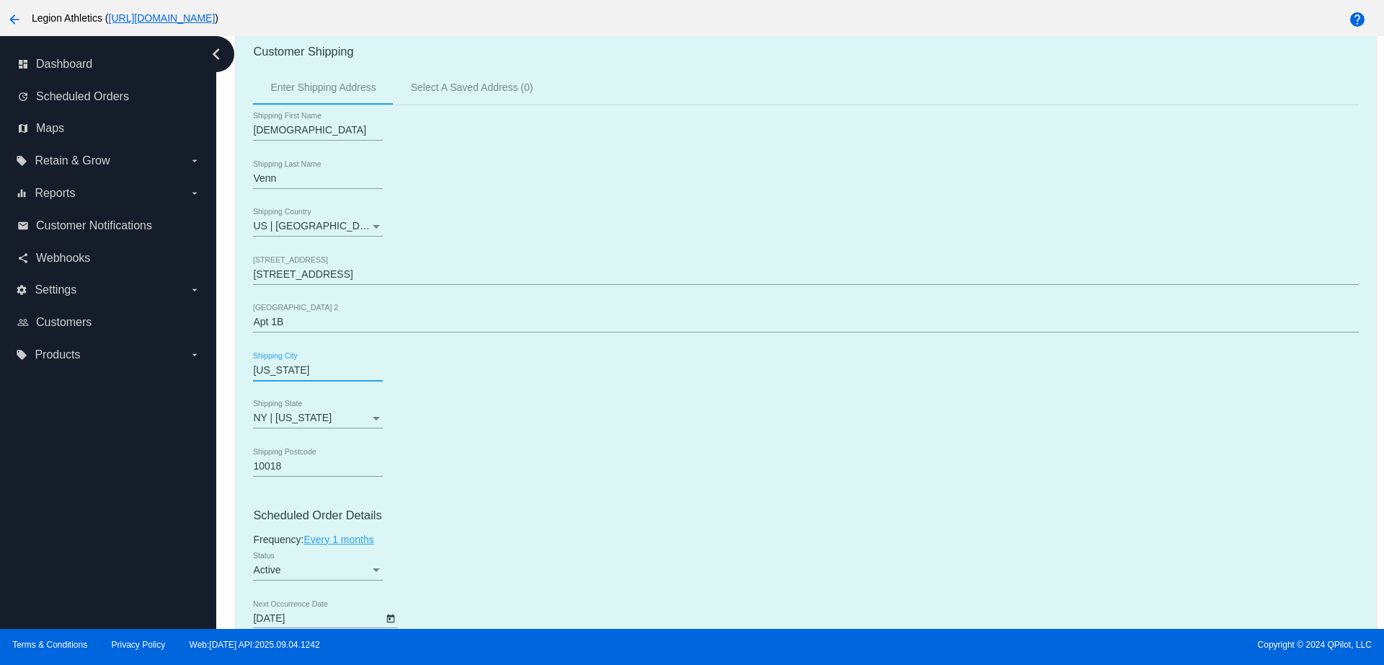
drag, startPoint x: 303, startPoint y: 371, endPoint x: 251, endPoint y: 371, distance: 51.9
paste input "[GEOGRAPHIC_DATA]"
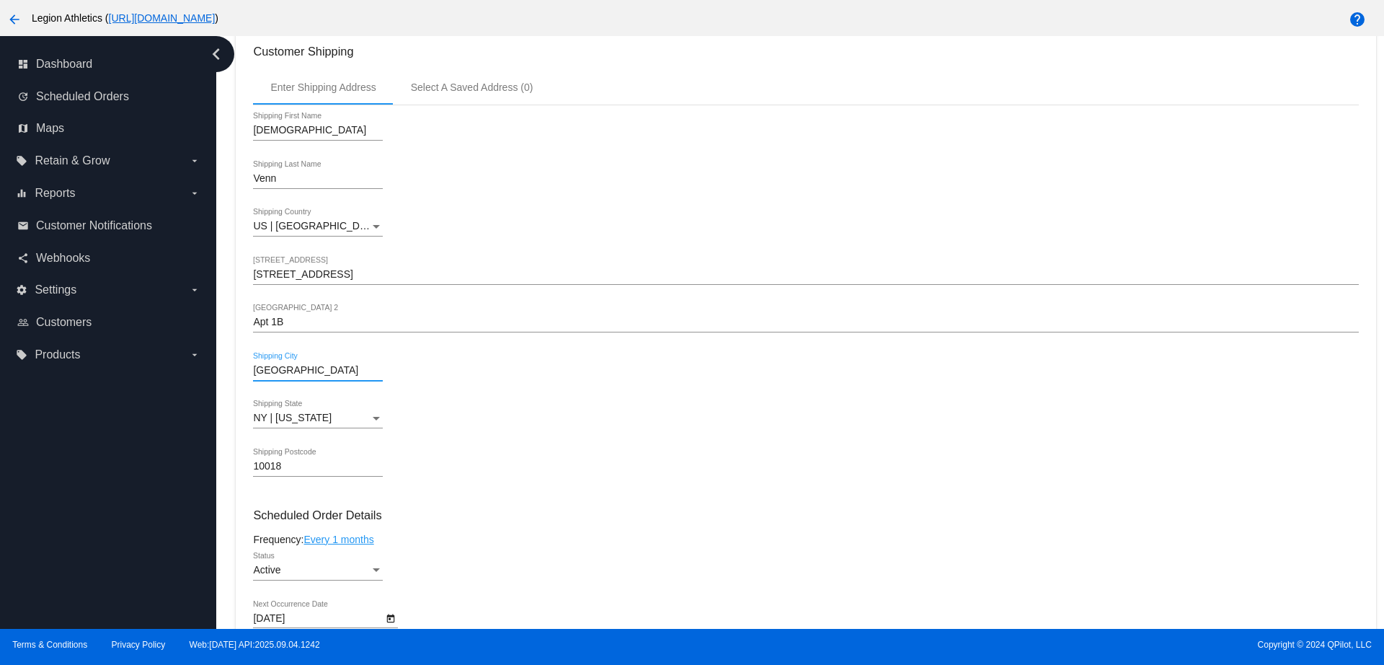
type input "[GEOGRAPHIC_DATA]"
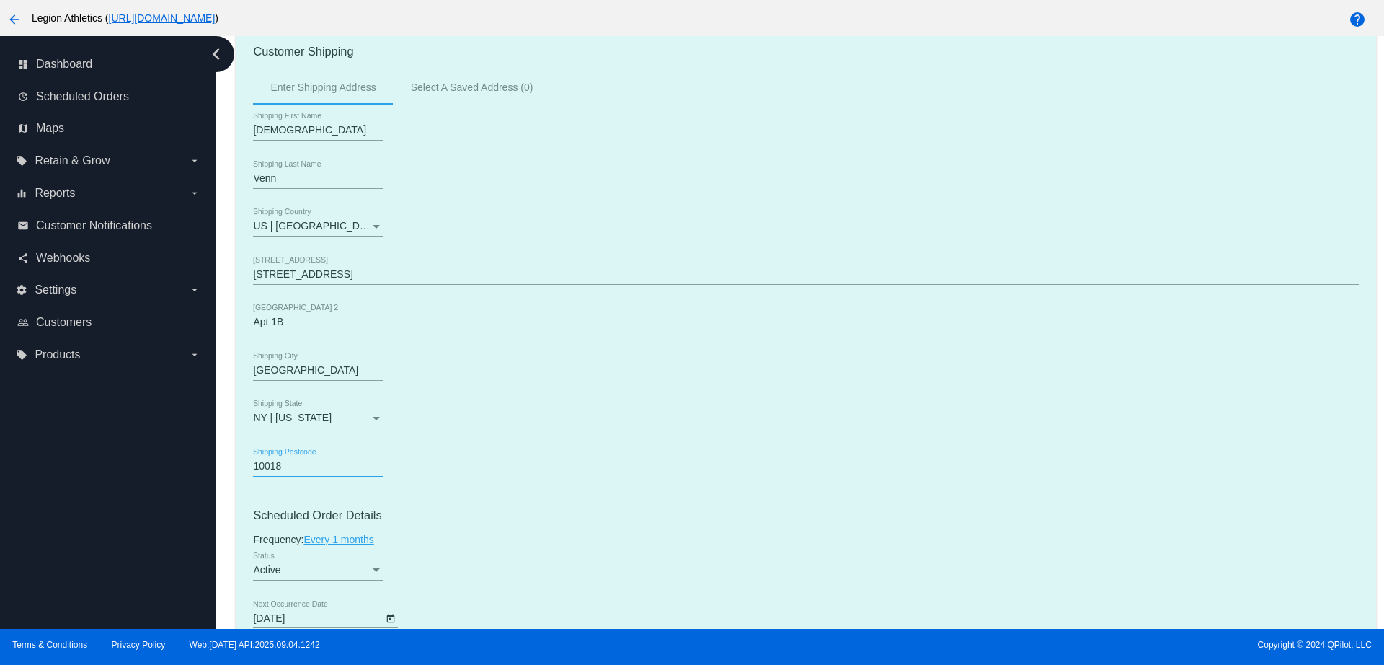
drag, startPoint x: 281, startPoint y: 469, endPoint x: 246, endPoint y: 468, distance: 35.4
paste input "1206"
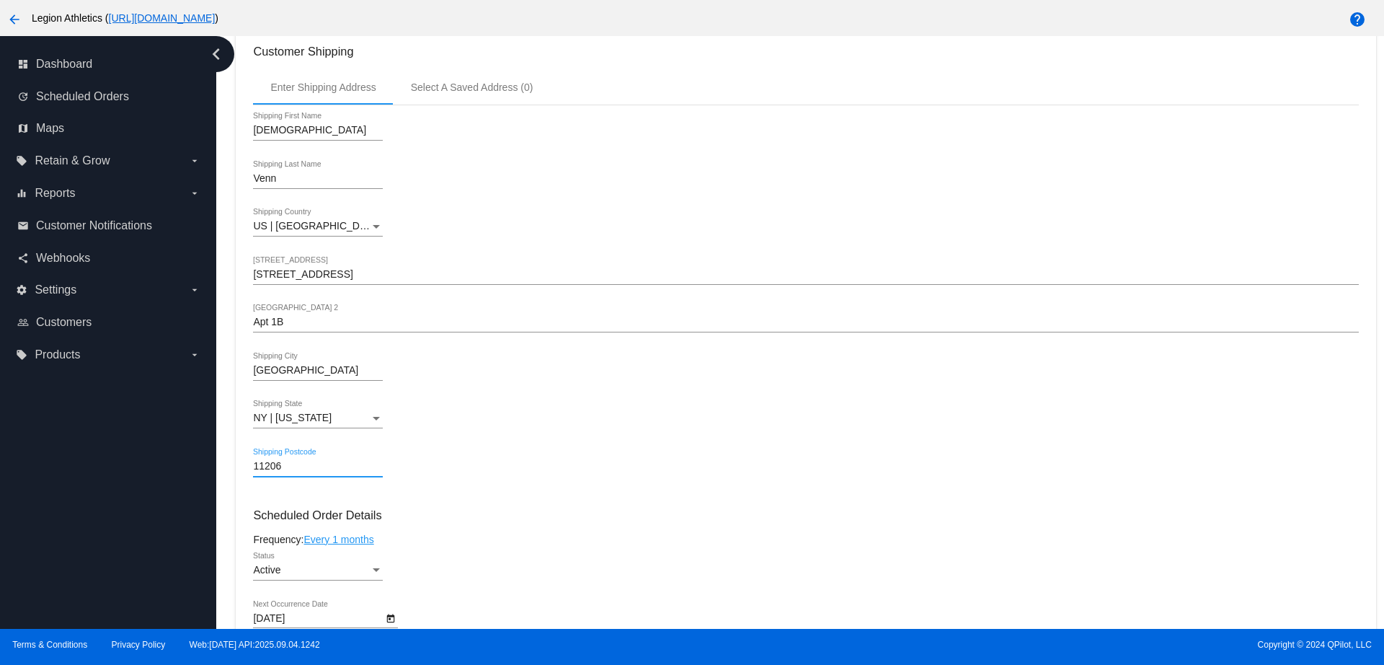
type input "11206"
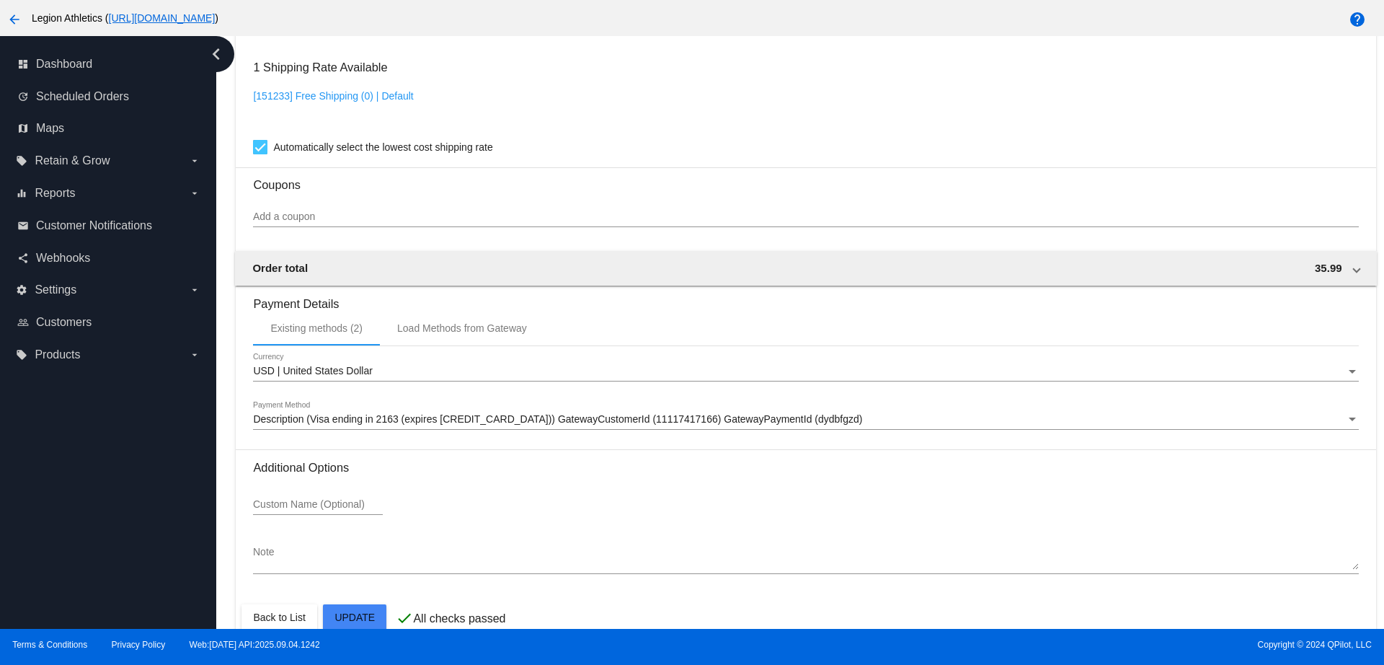
scroll to position [1061, 0]
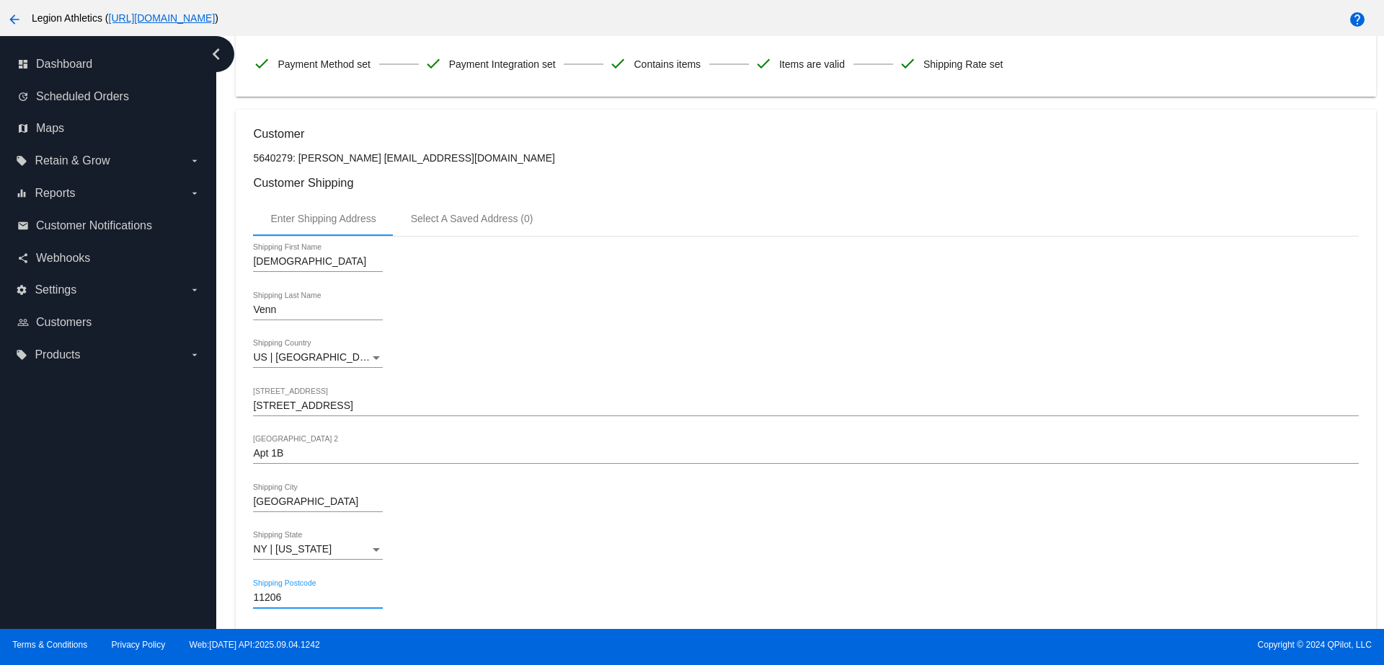
scroll to position [0, 0]
